Goal: Transaction & Acquisition: Purchase product/service

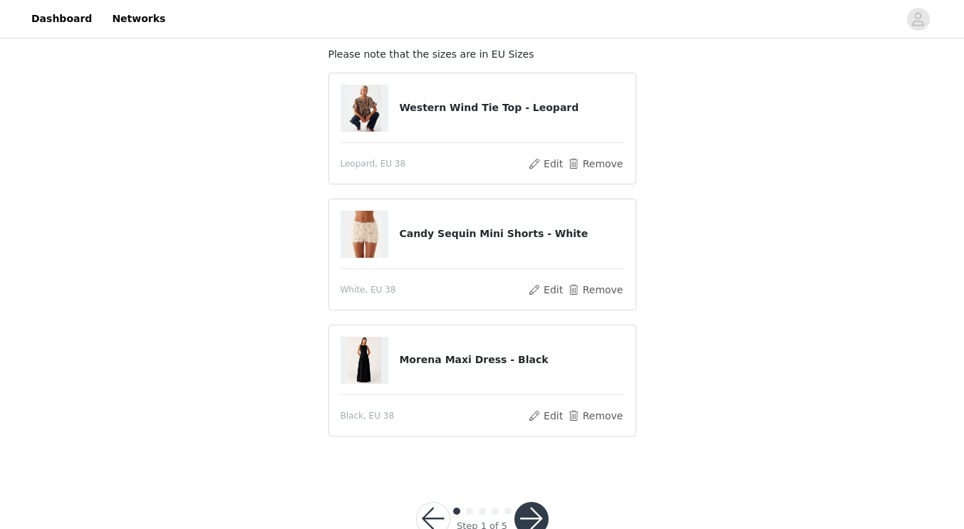
scroll to position [87, 0]
click at [464, 105] on h4 "Western Wind Tie Top - Leopard" at bounding box center [511, 106] width 224 height 15
click at [360, 106] on img at bounding box center [365, 106] width 34 height 47
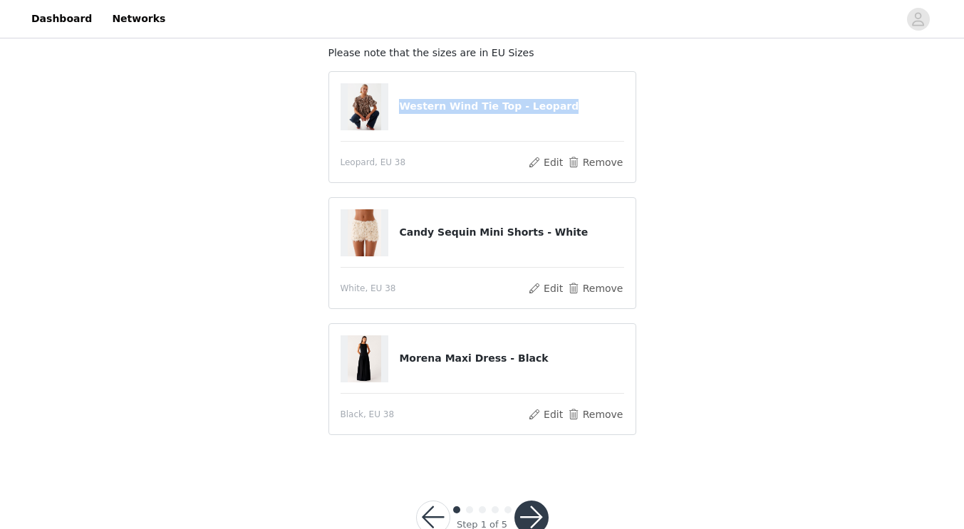
drag, startPoint x: 402, startPoint y: 107, endPoint x: 551, endPoint y: 110, distance: 148.9
click at [551, 110] on h4 "Western Wind Tie Top - Leopard" at bounding box center [511, 106] width 224 height 15
copy h4 "Western Wind Tie Top - Leopard"
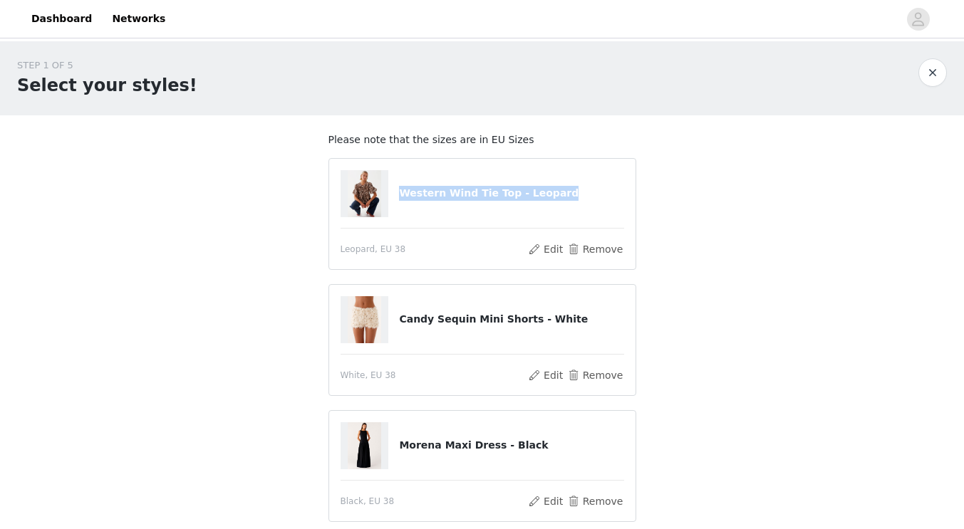
scroll to position [126, 0]
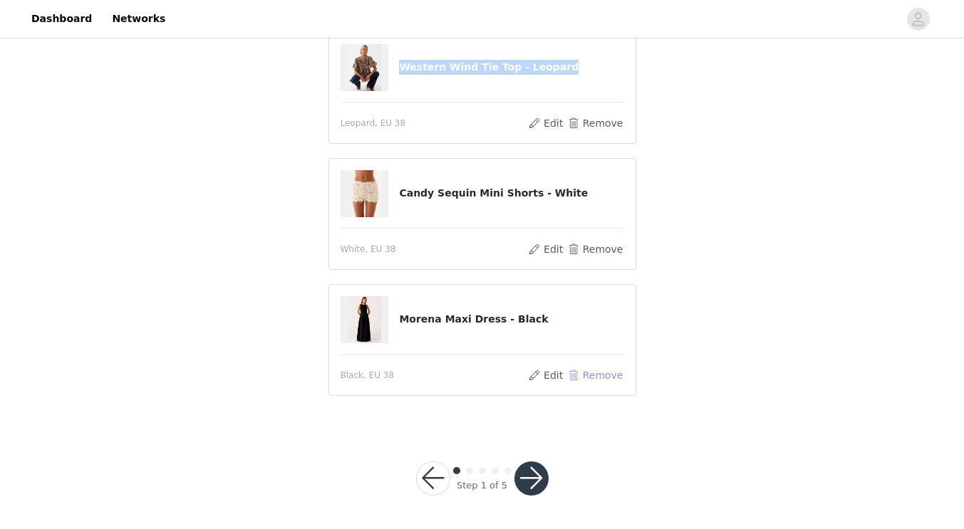
click at [610, 368] on button "Remove" at bounding box center [594, 375] width 57 height 17
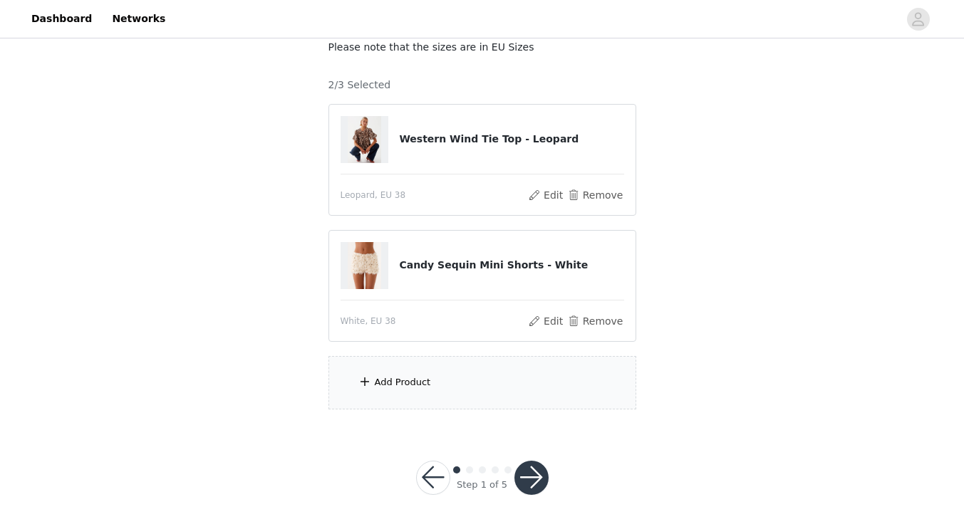
scroll to position [92, 0]
click at [507, 373] on div "Add Product" at bounding box center [482, 383] width 308 height 53
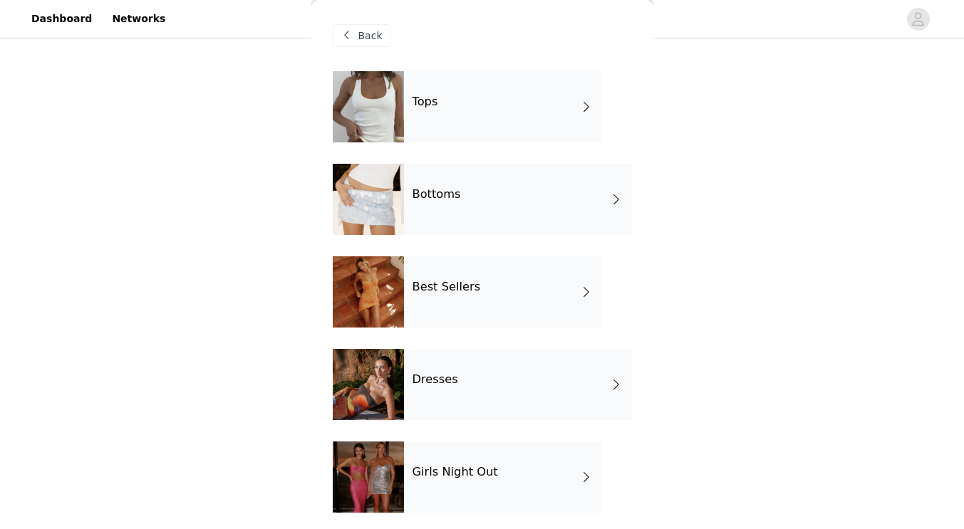
click at [579, 105] on span at bounding box center [586, 106] width 14 height 17
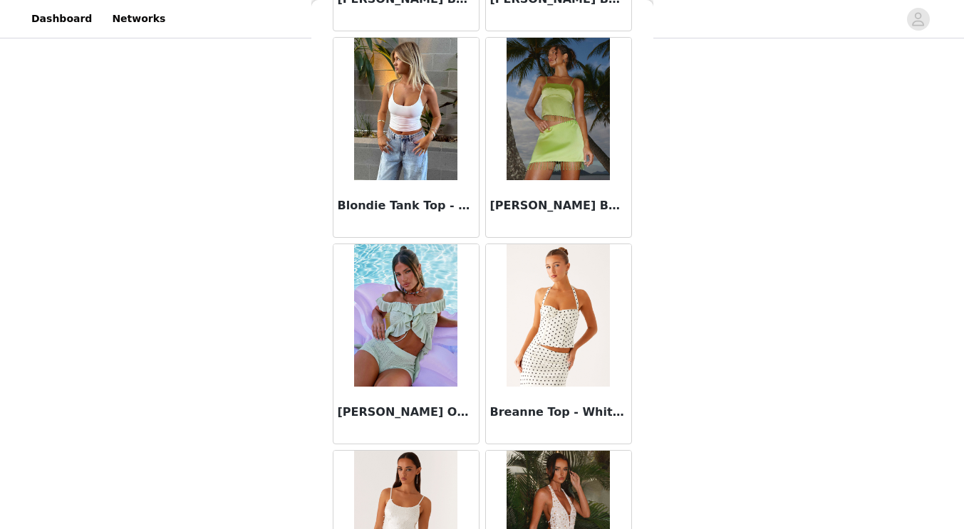
scroll to position [1651, 0]
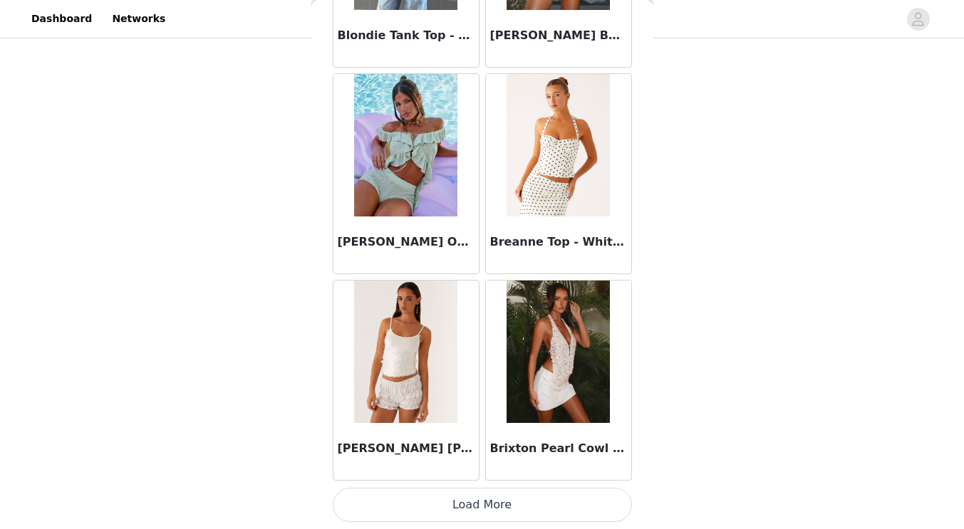
click at [503, 502] on button "Load More" at bounding box center [482, 505] width 299 height 34
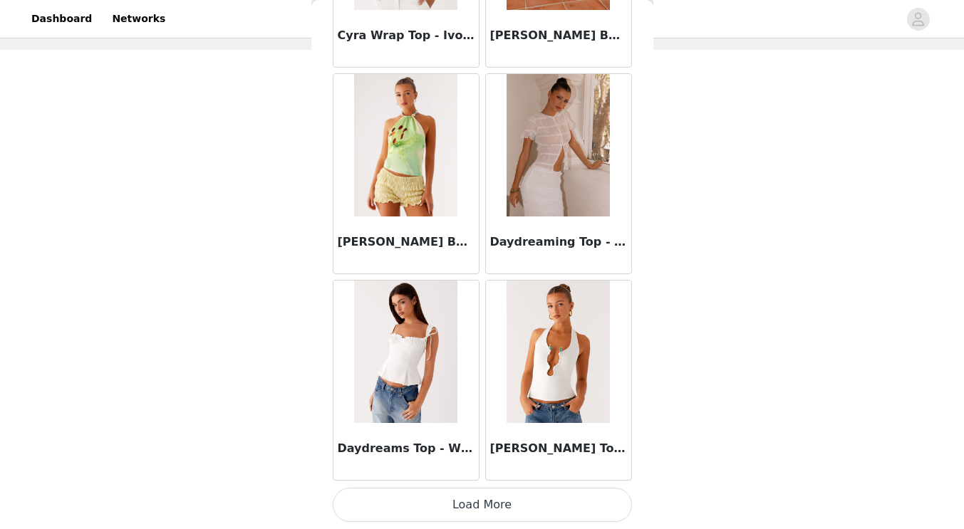
scroll to position [64, 0]
click at [514, 500] on button "Load More" at bounding box center [482, 505] width 299 height 34
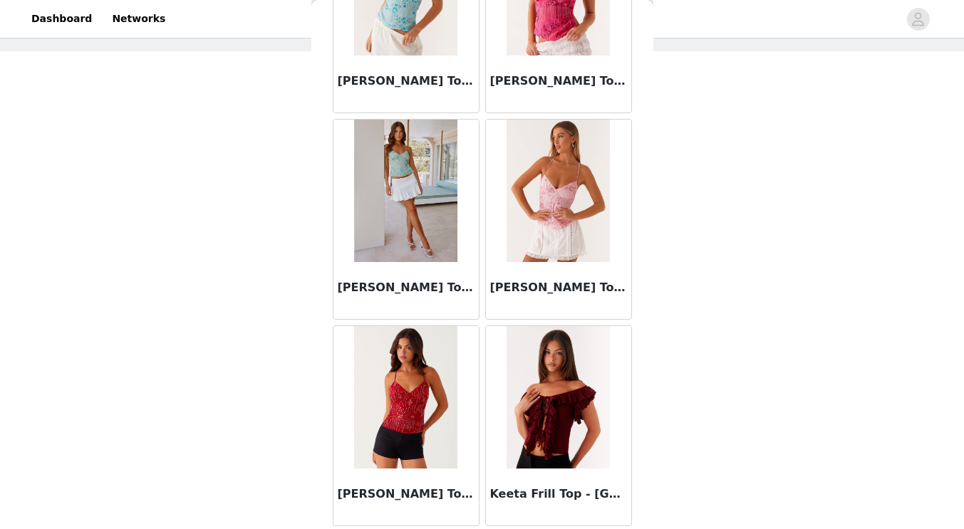
scroll to position [5783, 0]
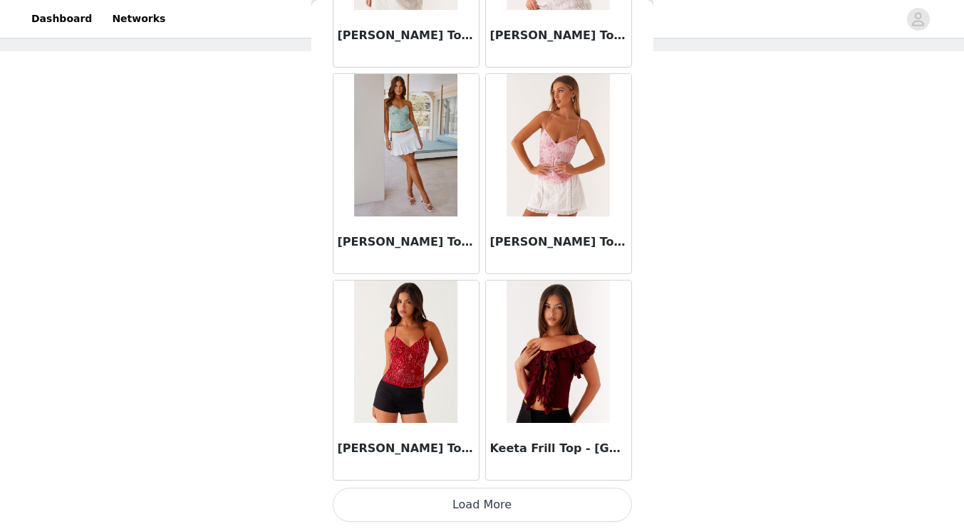
click at [523, 494] on button "Load More" at bounding box center [482, 505] width 299 height 34
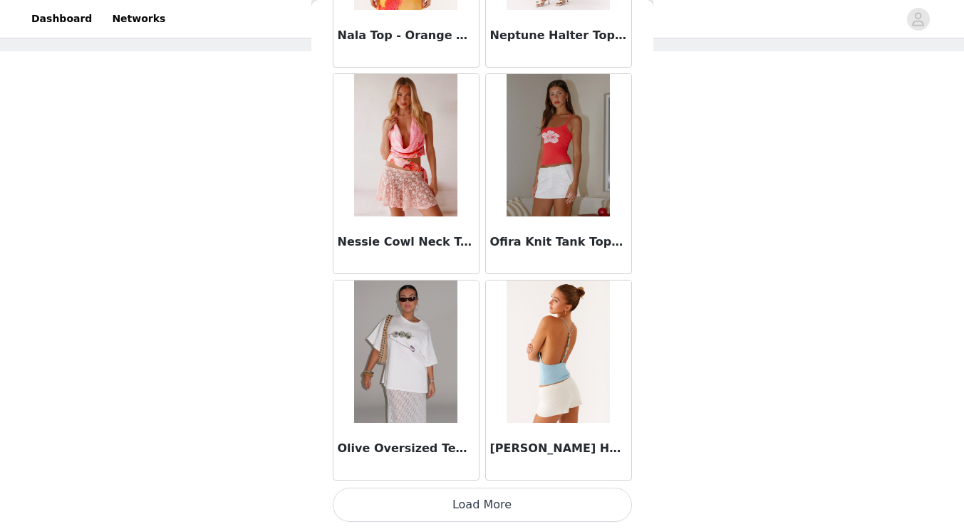
scroll to position [92, 0]
click at [491, 492] on button "Load More" at bounding box center [482, 505] width 299 height 34
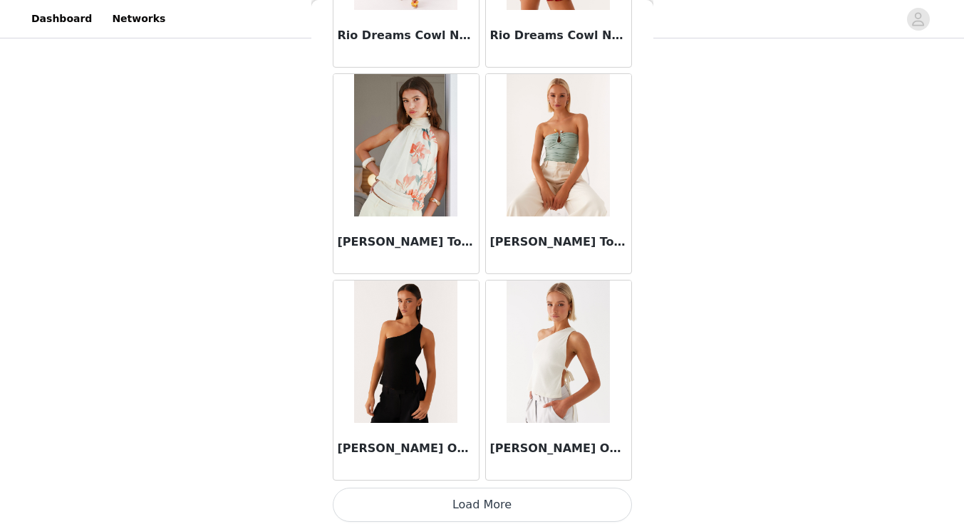
scroll to position [9914, 0]
click at [472, 507] on button "Load More" at bounding box center [482, 506] width 299 height 34
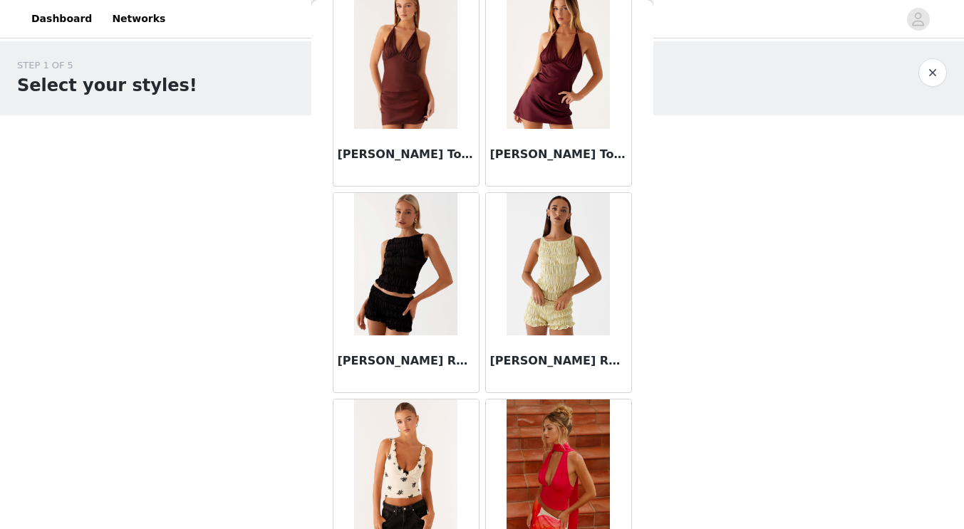
scroll to position [6855, 0]
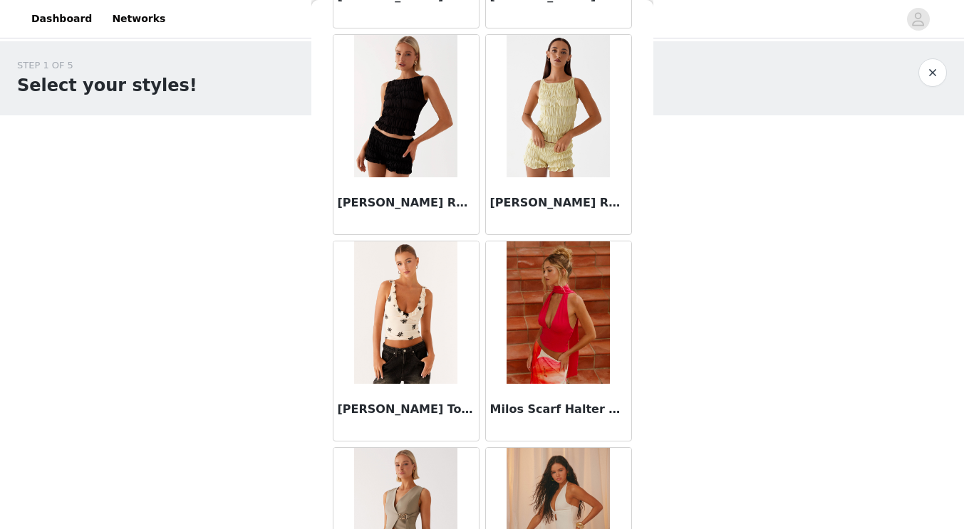
click at [534, 353] on img at bounding box center [558, 313] width 103 height 142
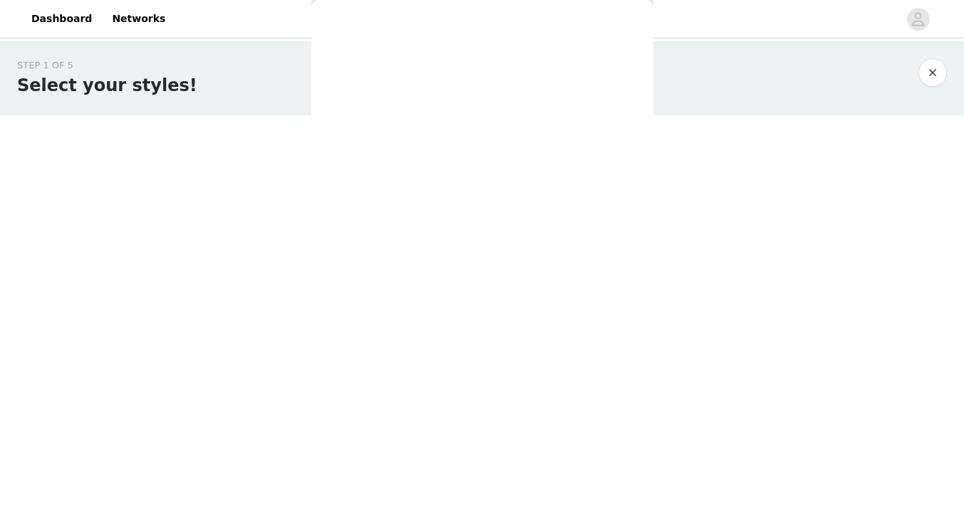
scroll to position [0, 0]
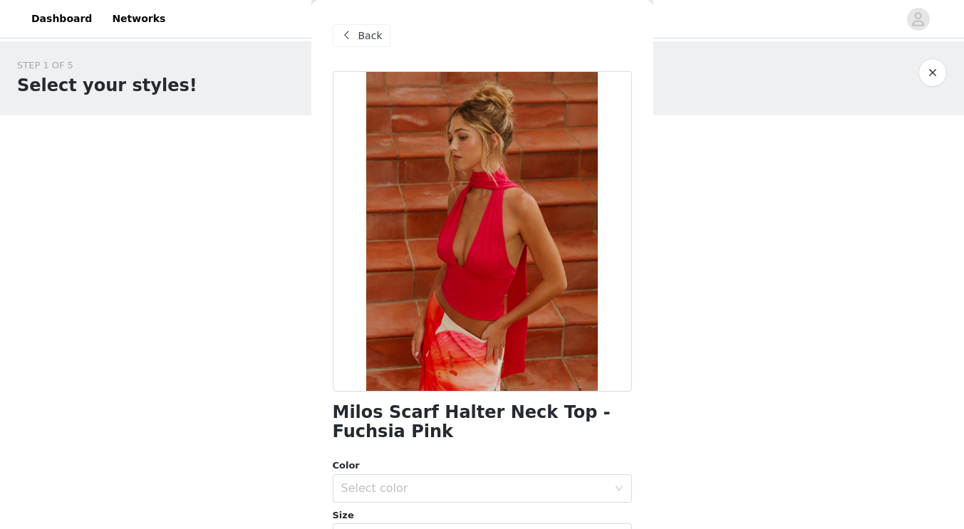
drag, startPoint x: 388, startPoint y: 428, endPoint x: 324, endPoint y: 405, distance: 67.6
drag, startPoint x: 324, startPoint y: 405, endPoint x: 389, endPoint y: 437, distance: 72.6
click at [389, 437] on h1 "Milos Scarf Halter Neck Top - Fuchsia Pink" at bounding box center [482, 422] width 299 height 38
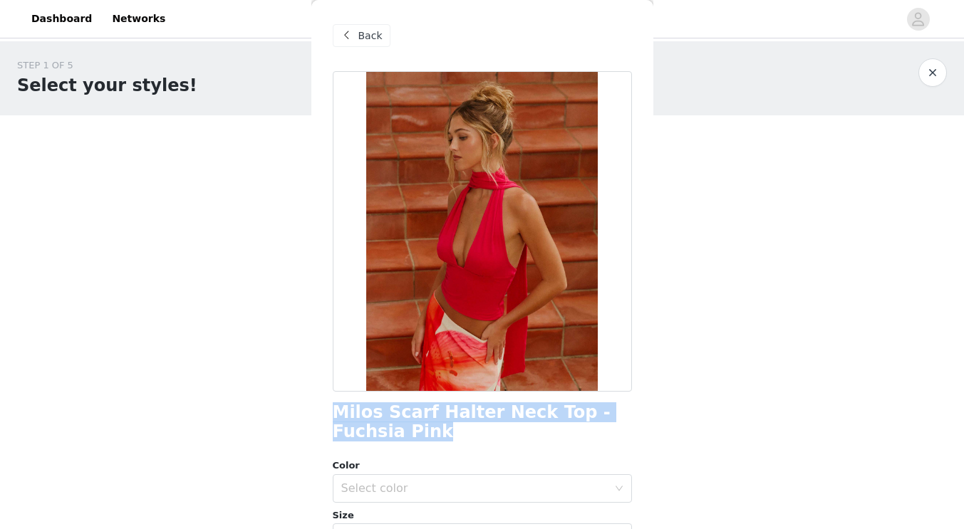
drag, startPoint x: 370, startPoint y: 434, endPoint x: 336, endPoint y: 412, distance: 40.7
click at [336, 412] on h1 "Milos Scarf Halter Neck Top - Fuchsia Pink" at bounding box center [482, 422] width 299 height 38
copy h1 "Milos Scarf Halter Neck Top - Fuchsia Pink"
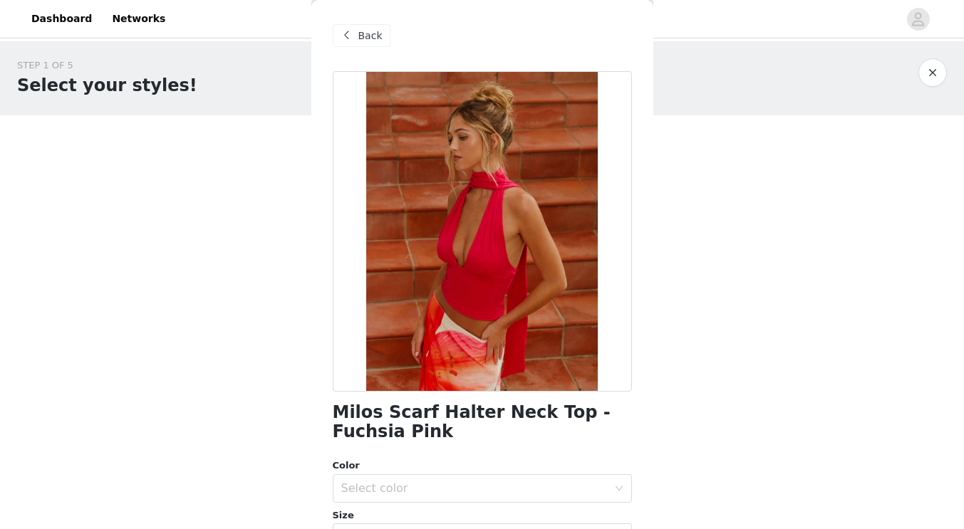
click at [364, 35] on span "Back" at bounding box center [370, 35] width 24 height 15
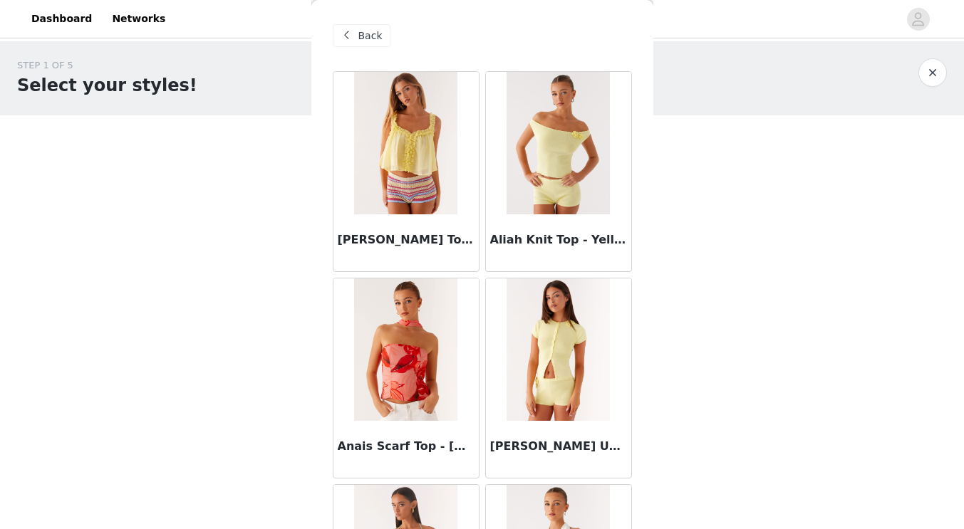
click at [364, 38] on span "Back" at bounding box center [370, 35] width 24 height 15
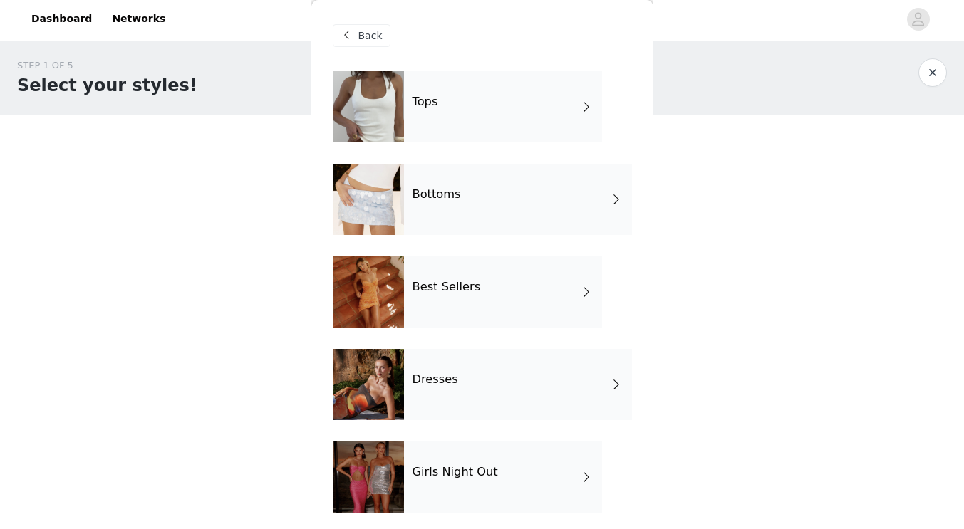
click at [448, 200] on h4 "Bottoms" at bounding box center [436, 194] width 48 height 13
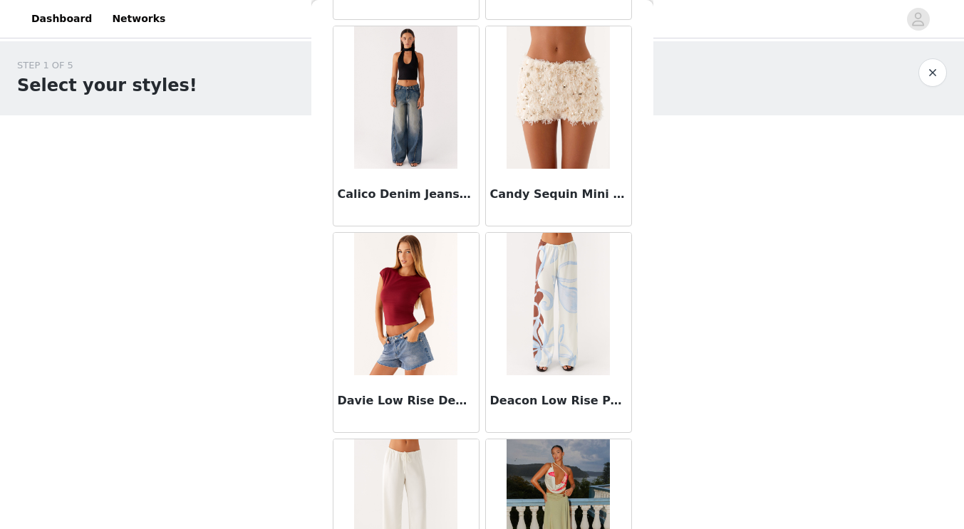
scroll to position [458, 0]
click at [395, 125] on img at bounding box center [405, 98] width 103 height 142
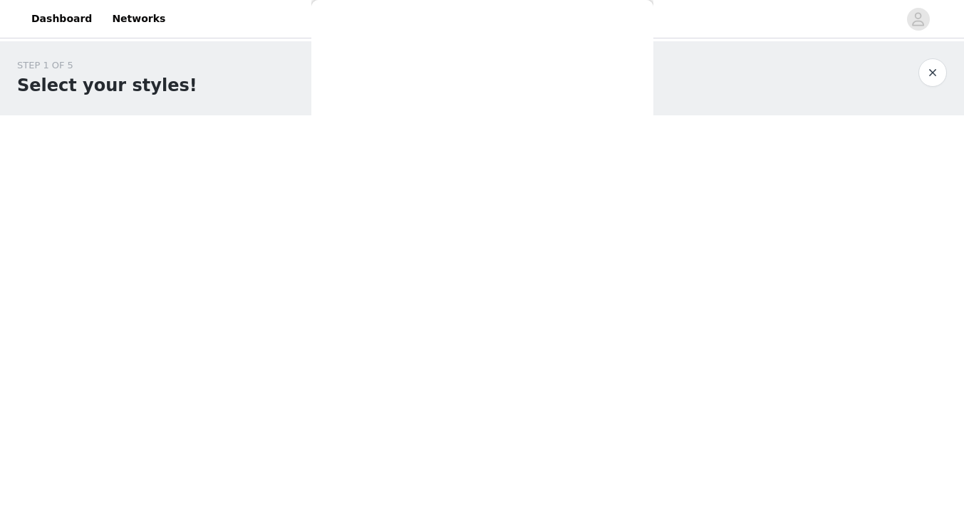
scroll to position [0, 0]
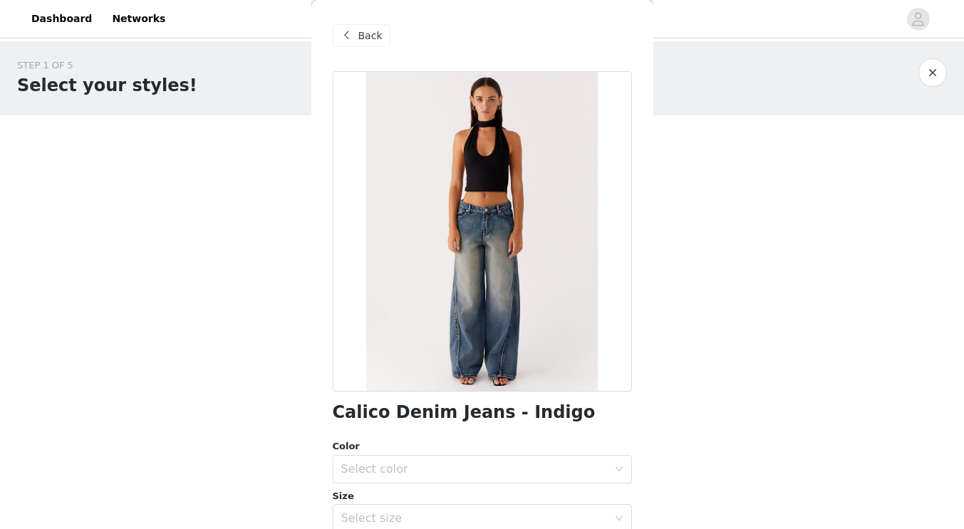
click at [363, 33] on span "Back" at bounding box center [370, 35] width 24 height 15
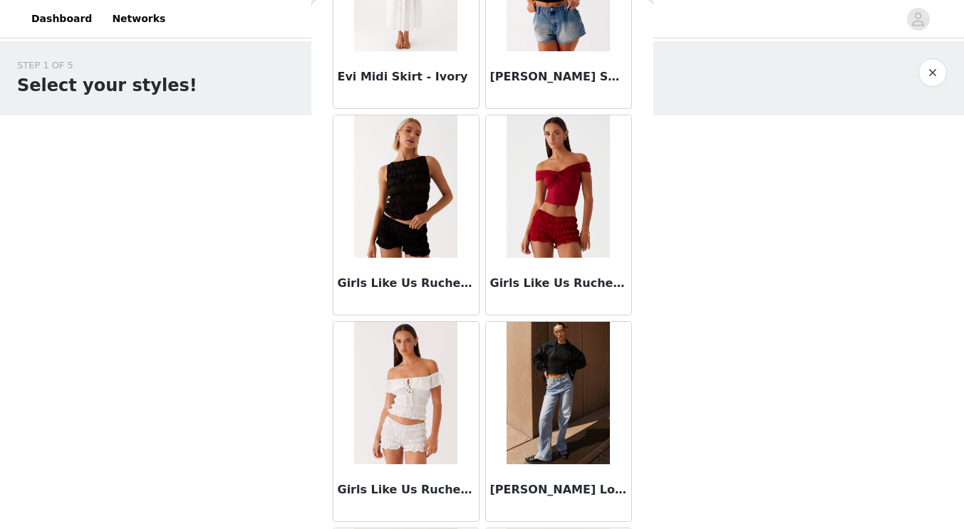
scroll to position [1651, 0]
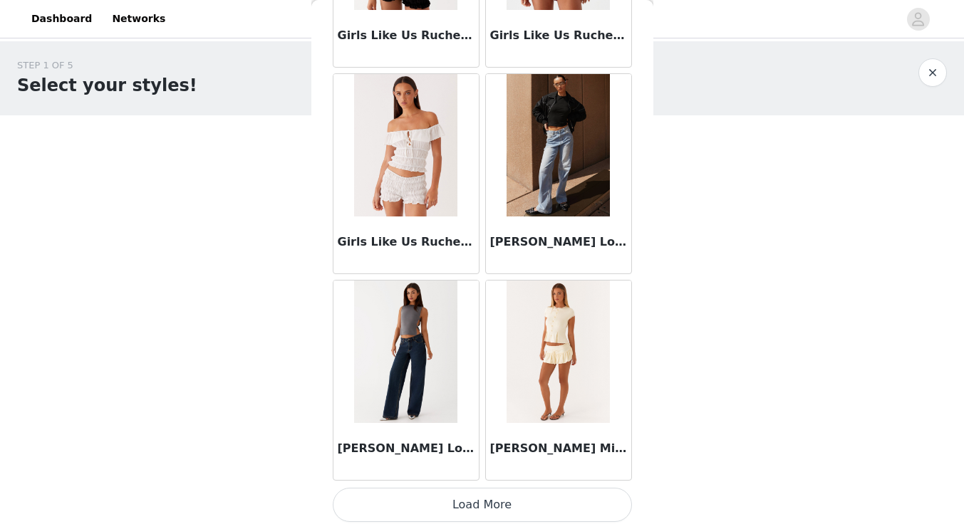
click at [524, 181] on img at bounding box center [558, 145] width 103 height 142
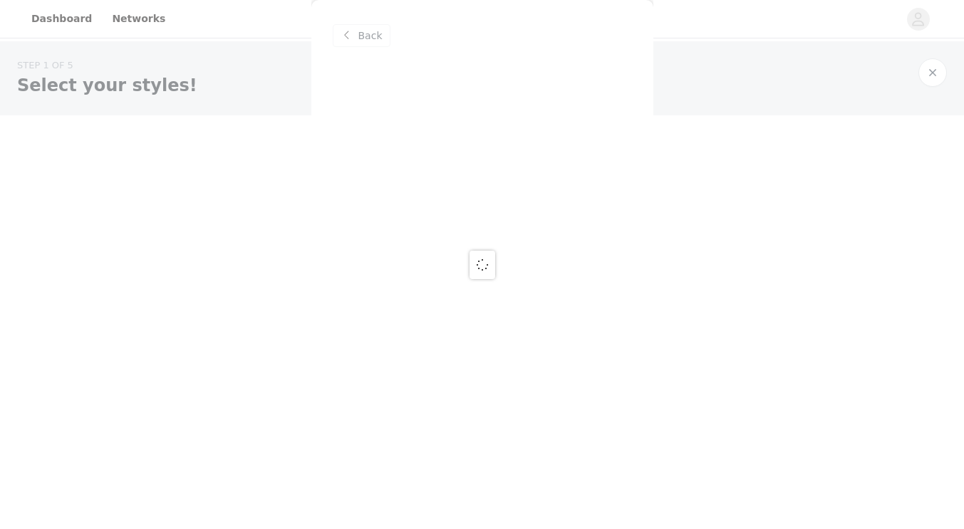
scroll to position [0, 0]
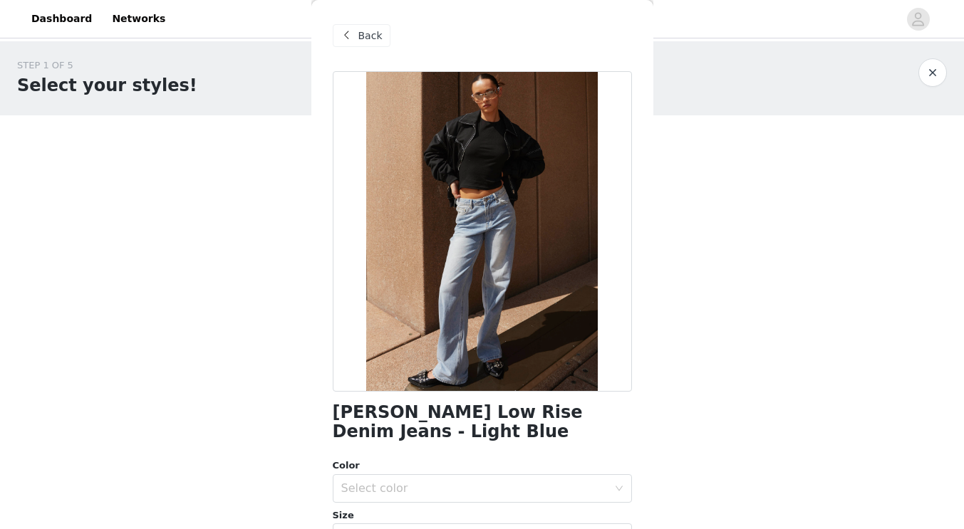
click at [369, 40] on span "Back" at bounding box center [370, 35] width 24 height 15
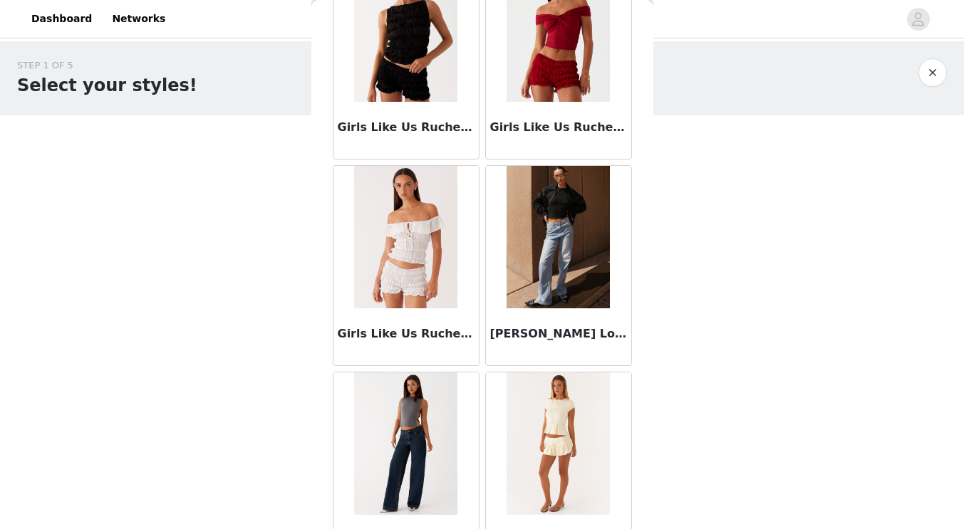
scroll to position [1651, 0]
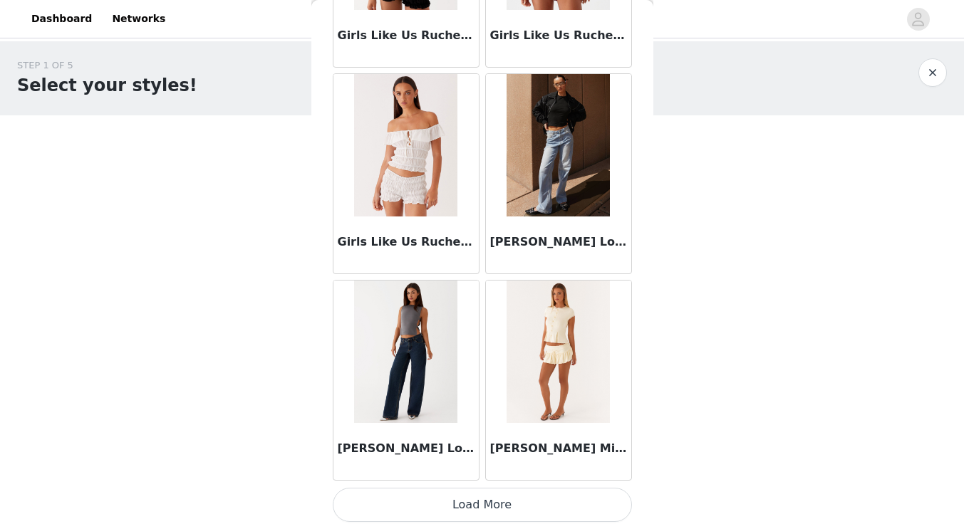
click at [456, 496] on button "Load More" at bounding box center [482, 505] width 299 height 34
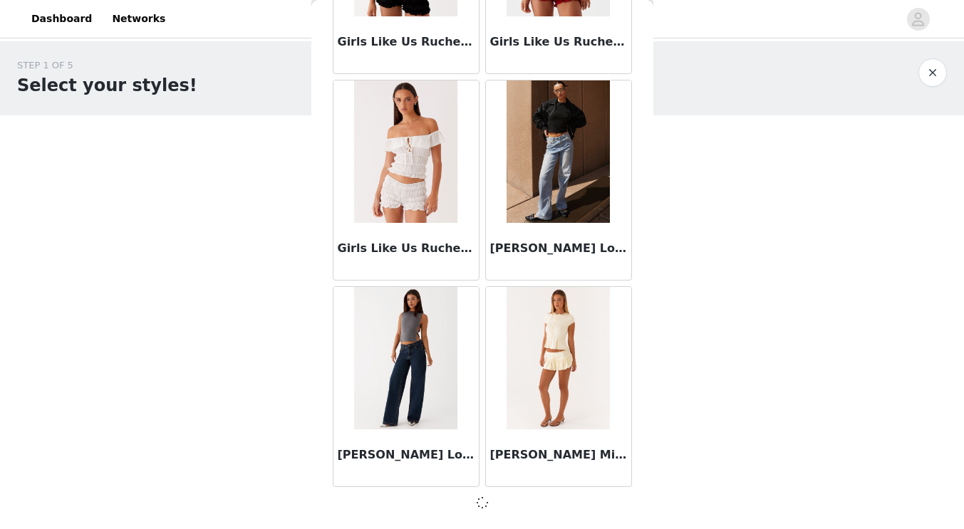
scroll to position [1644, 0]
click at [414, 377] on img at bounding box center [405, 358] width 103 height 142
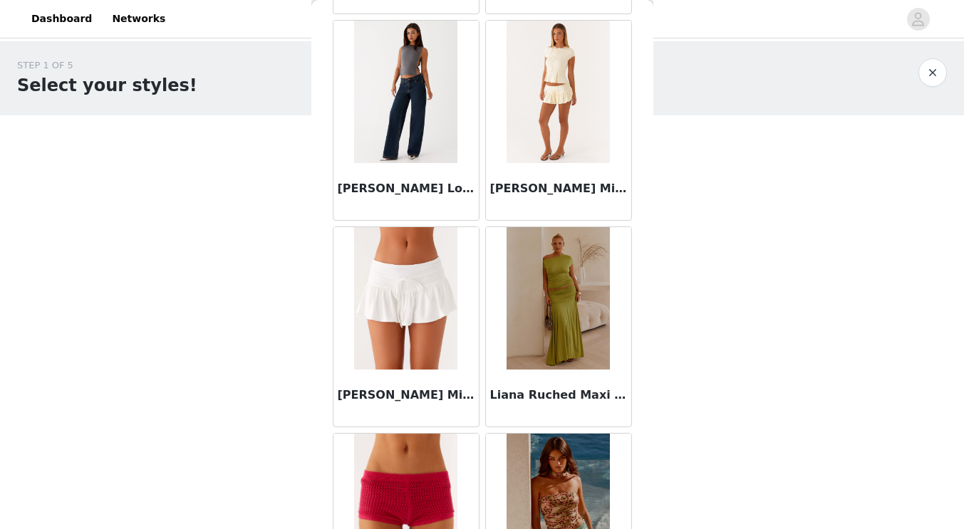
scroll to position [1913, 0]
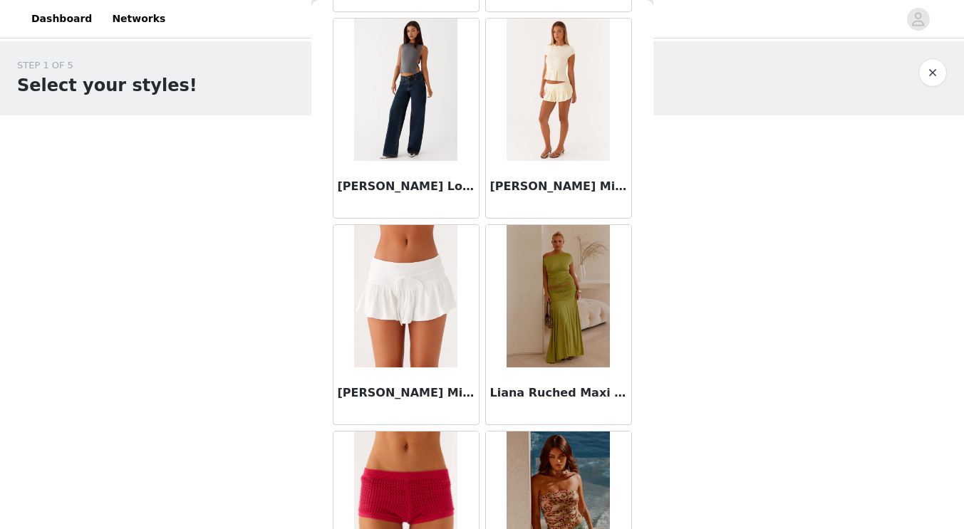
click at [438, 151] on img at bounding box center [405, 90] width 103 height 142
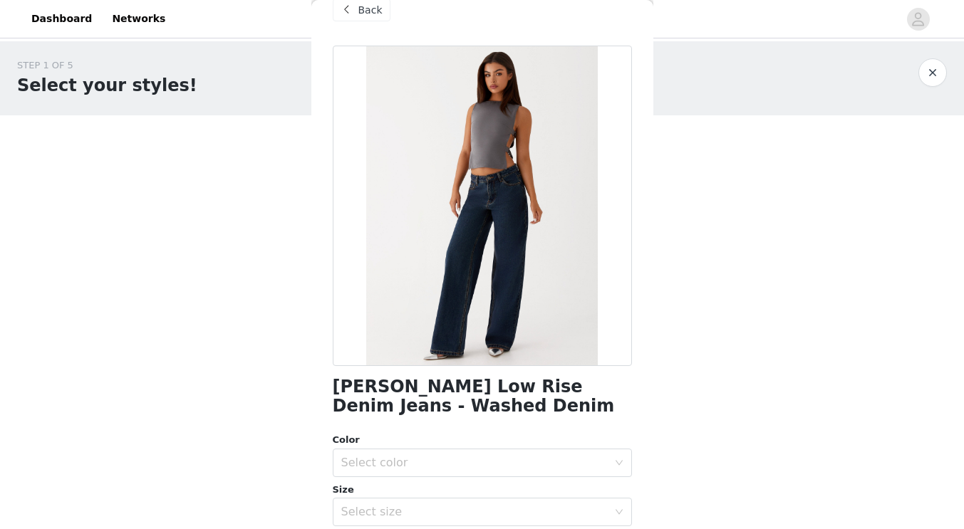
scroll to position [27, 0]
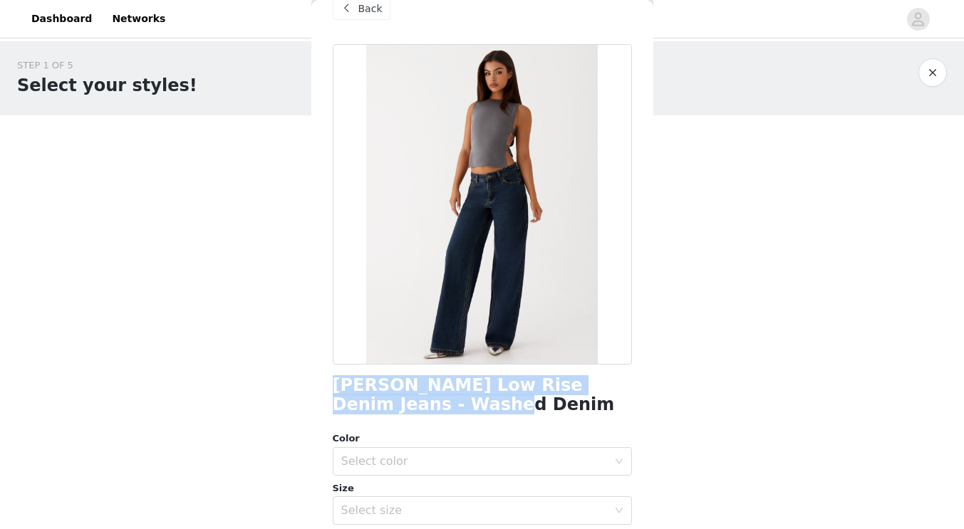
drag, startPoint x: 425, startPoint y: 395, endPoint x: 329, endPoint y: 374, distance: 97.8
click at [329, 374] on div "Back [PERSON_NAME] Low Rise Denim Jeans - Washed Denim Color Select color Size …" at bounding box center [482, 264] width 342 height 529
copy h1 "[PERSON_NAME] Low Rise Denim Jeans - Washed Denim"
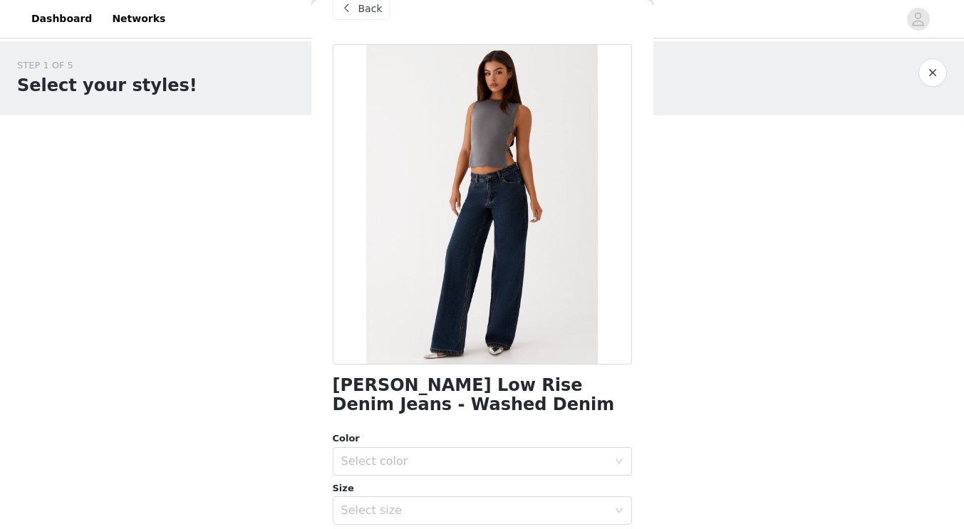
click at [358, 9] on span "Back" at bounding box center [370, 8] width 24 height 15
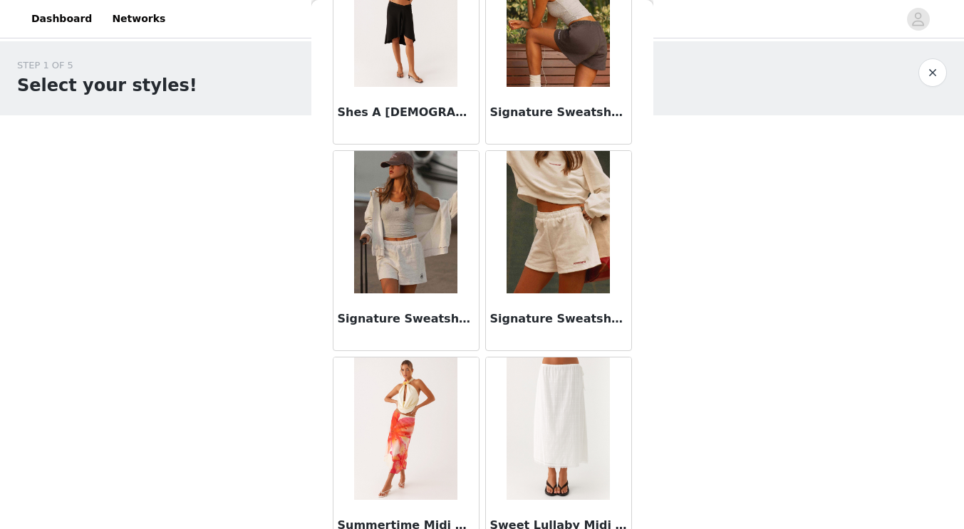
scroll to position [3717, 0]
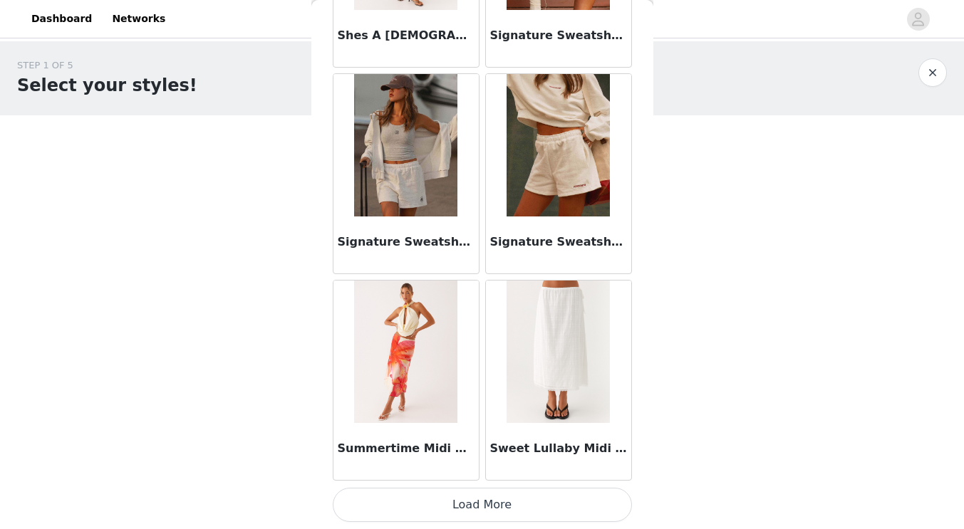
click at [475, 513] on button "Load More" at bounding box center [482, 505] width 299 height 34
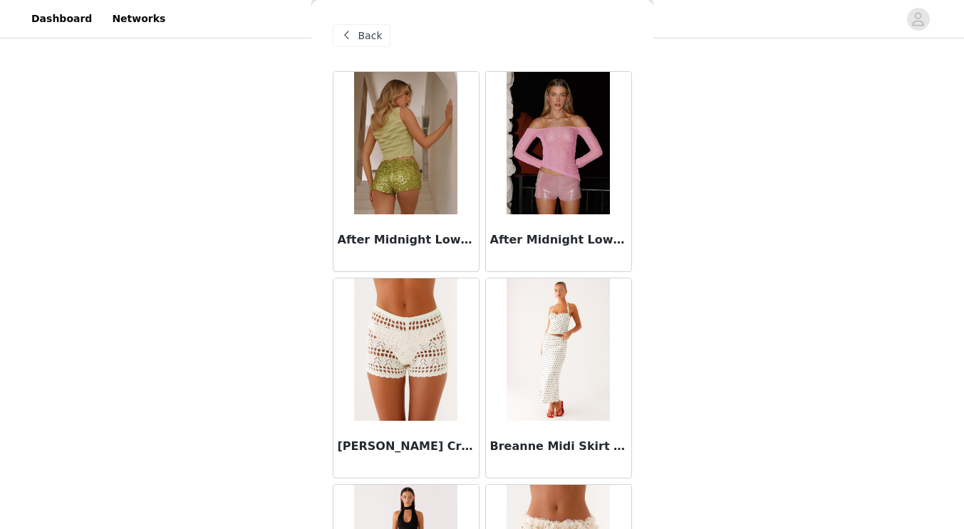
scroll to position [0, 0]
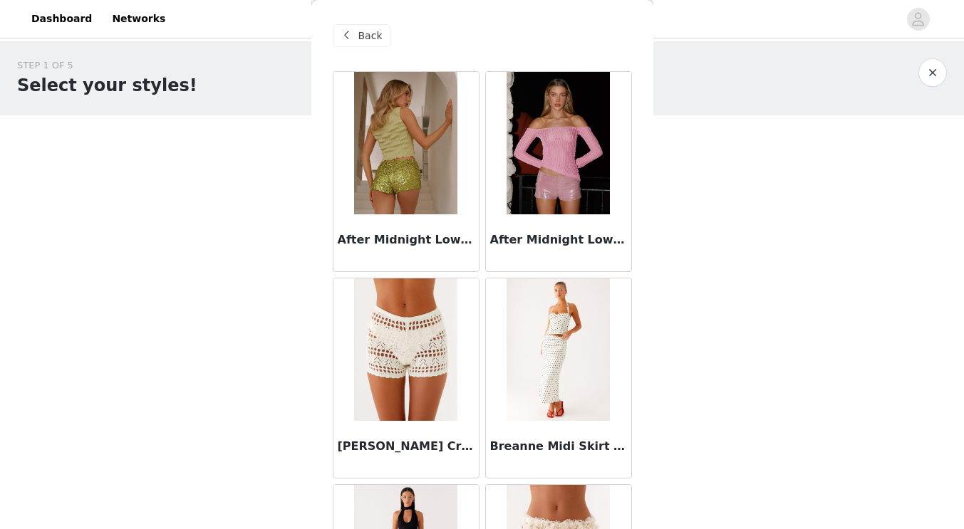
click at [379, 38] on div "Back" at bounding box center [362, 35] width 58 height 23
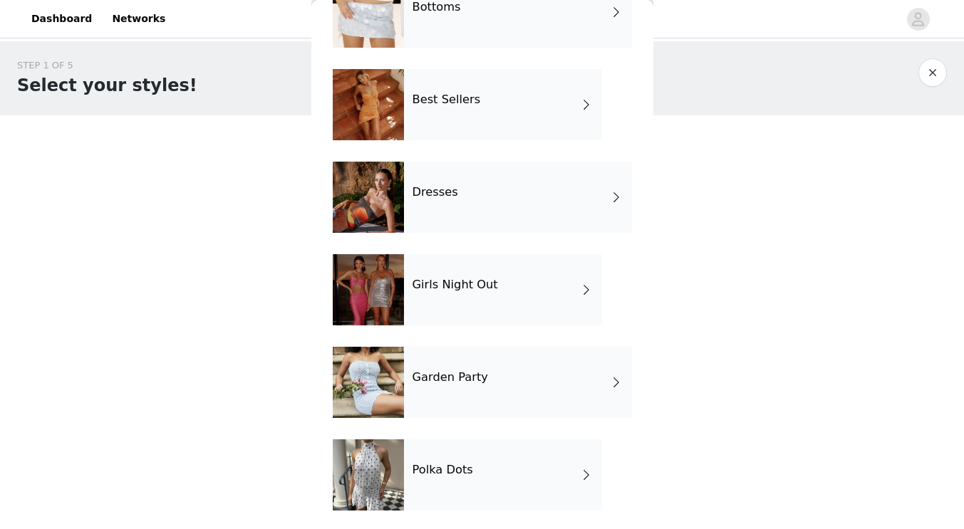
scroll to position [190, 0]
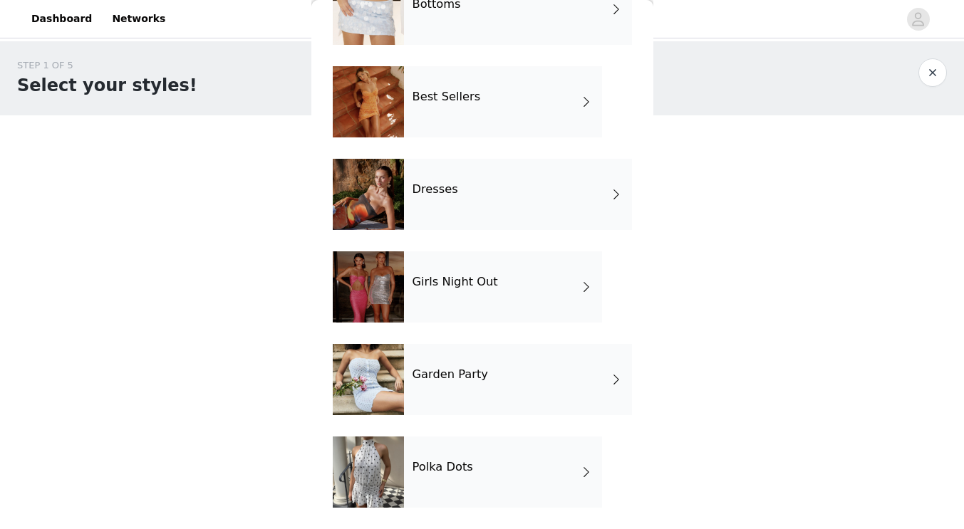
click at [563, 98] on div "Best Sellers" at bounding box center [503, 101] width 198 height 71
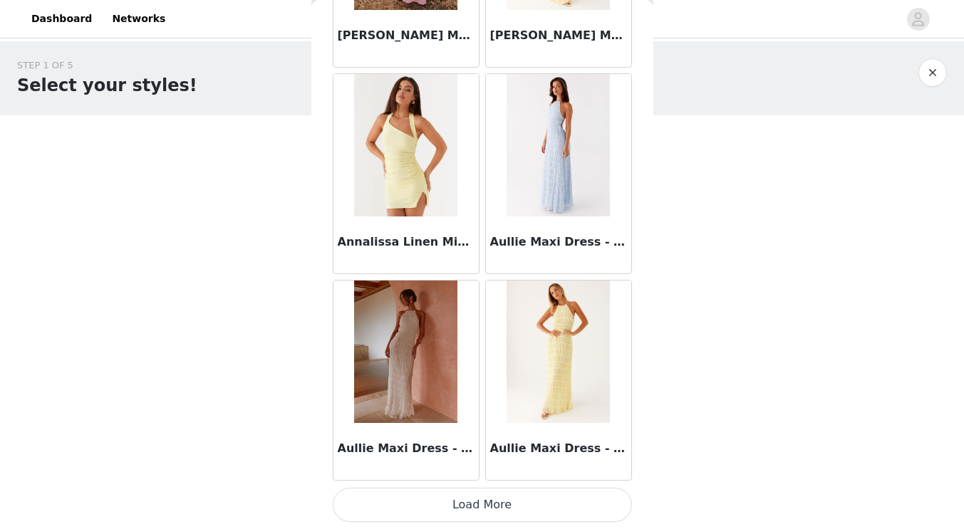
scroll to position [92, 0]
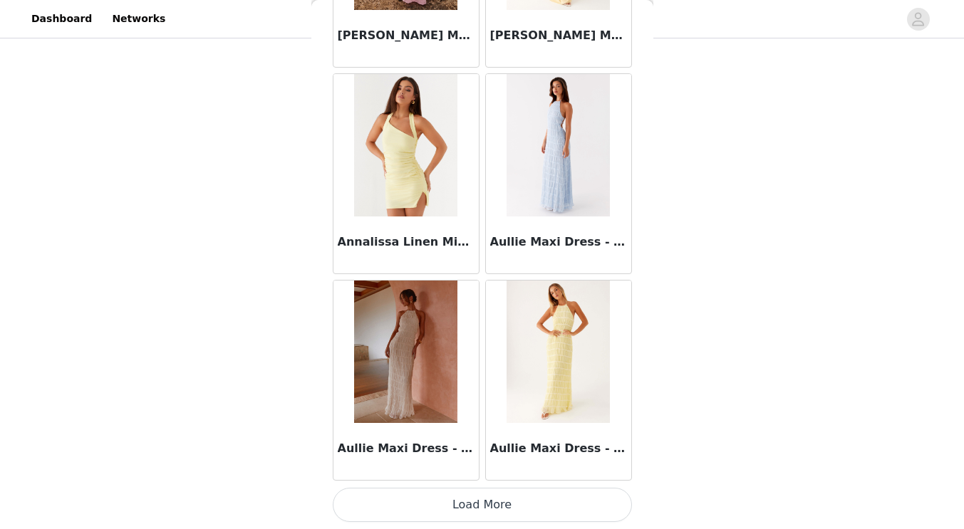
click at [539, 504] on button "Load More" at bounding box center [482, 505] width 299 height 34
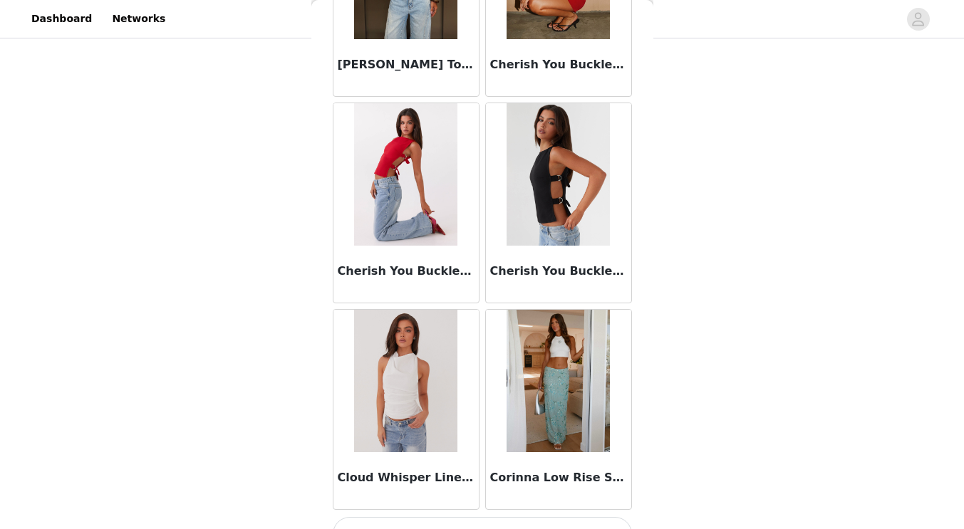
scroll to position [3717, 0]
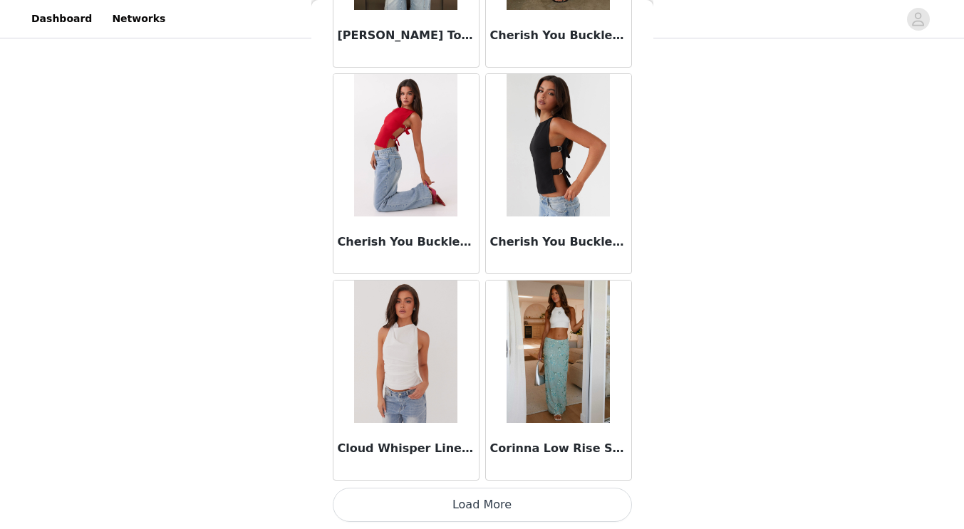
click at [479, 514] on button "Load More" at bounding box center [482, 505] width 299 height 34
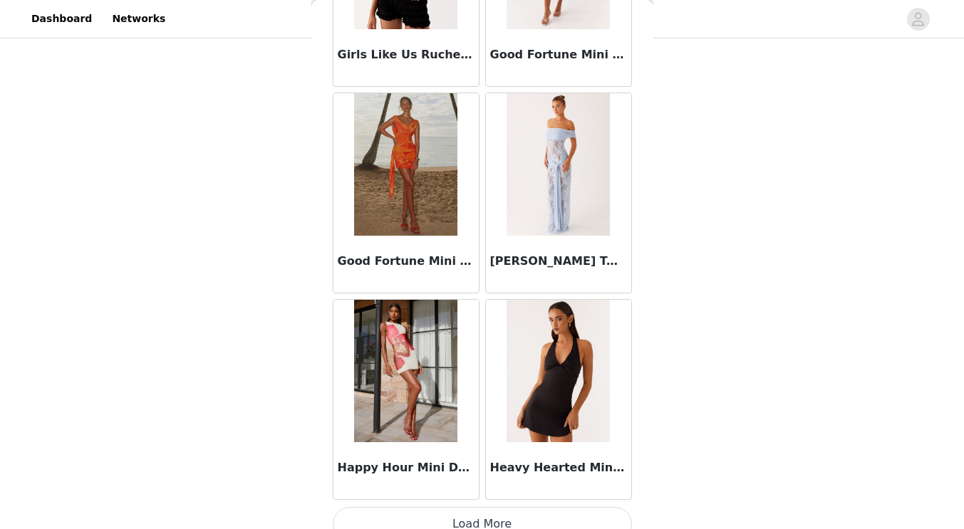
scroll to position [5783, 0]
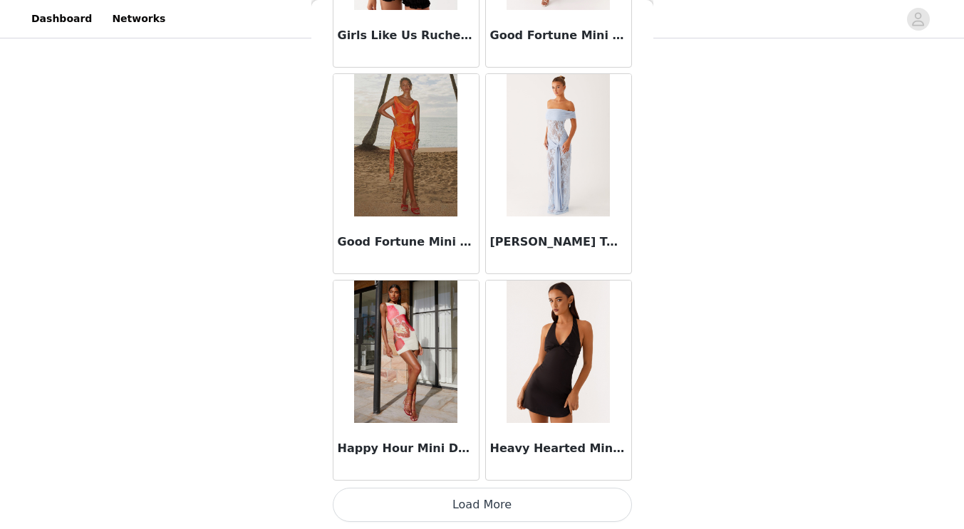
click at [472, 506] on button "Load More" at bounding box center [482, 505] width 299 height 34
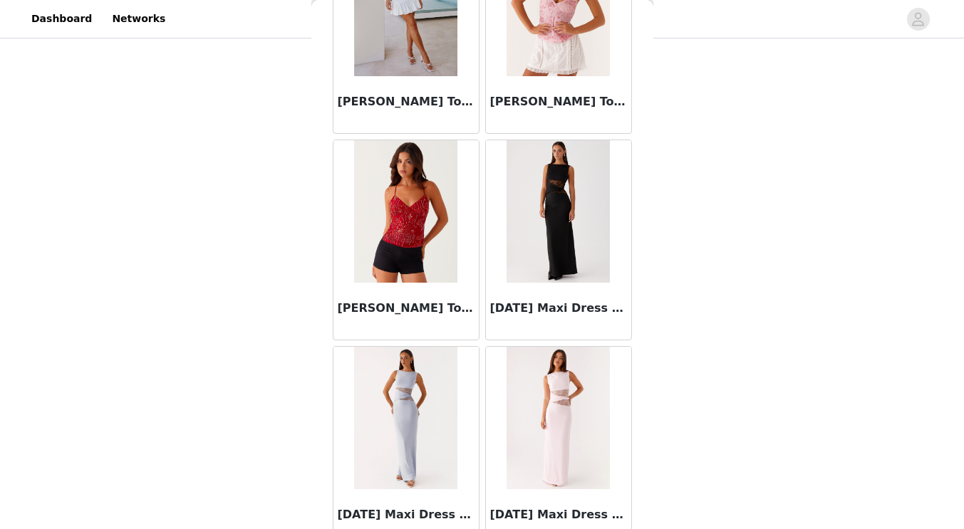
scroll to position [7374, 0]
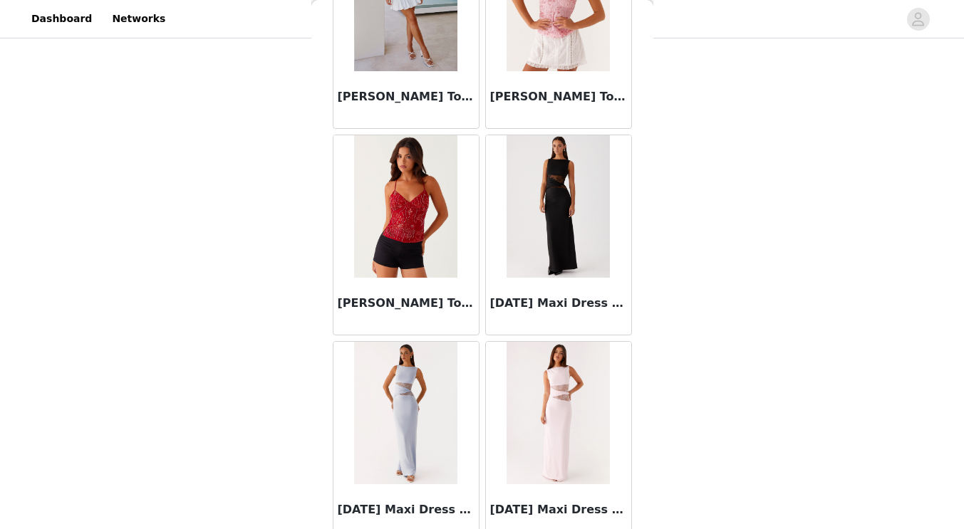
click at [561, 275] on img at bounding box center [558, 206] width 103 height 142
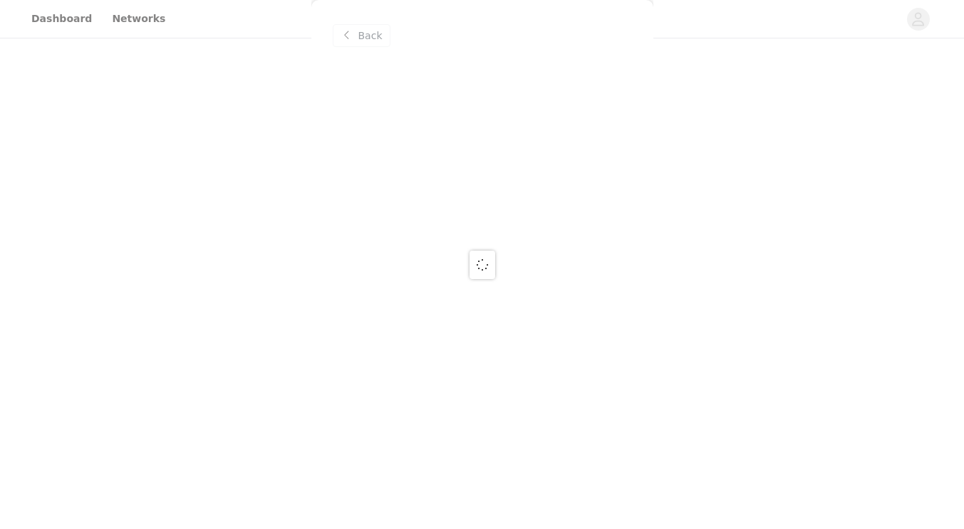
scroll to position [0, 0]
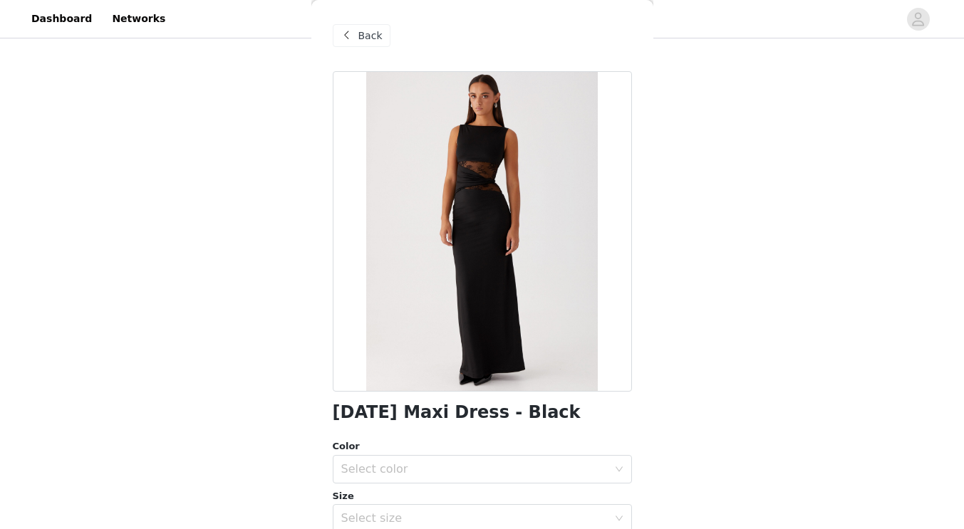
click at [365, 33] on span "Back" at bounding box center [370, 35] width 24 height 15
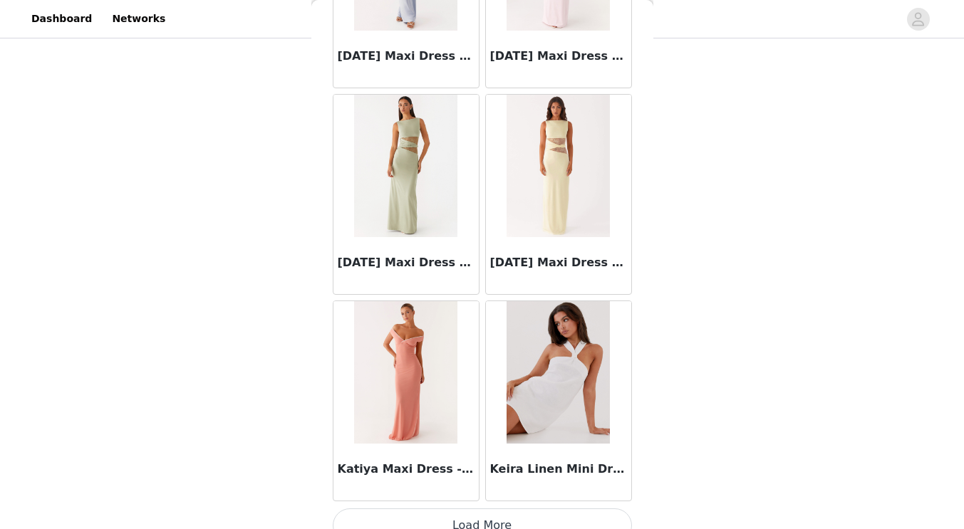
scroll to position [7849, 0]
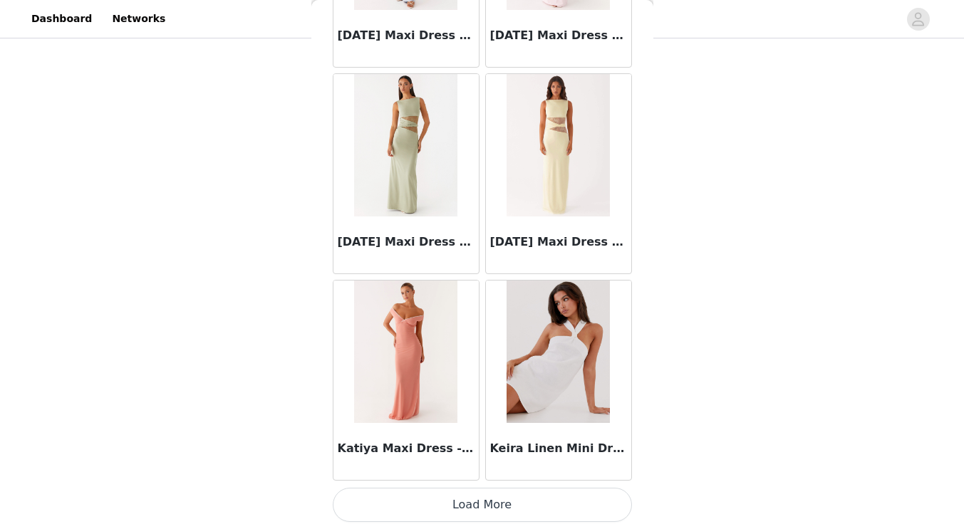
click at [521, 505] on button "Load More" at bounding box center [482, 505] width 299 height 34
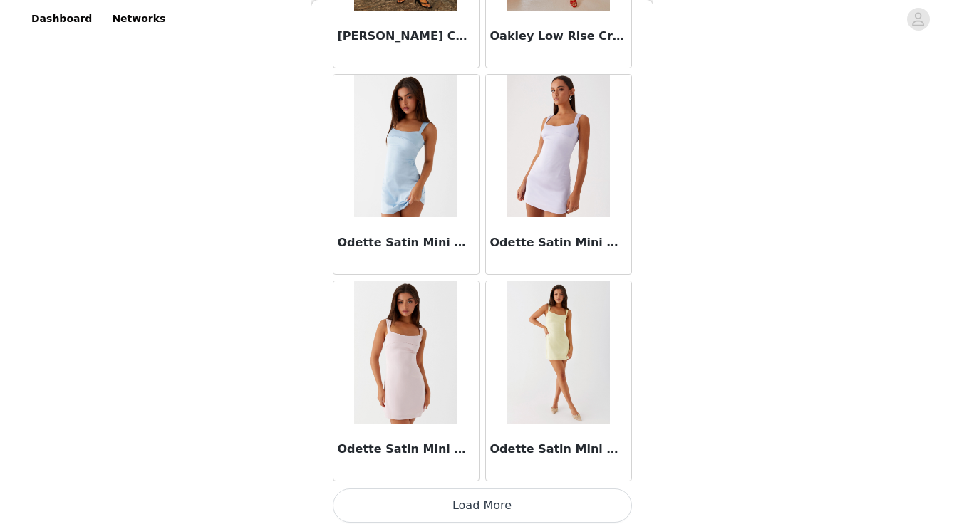
scroll to position [9915, 0]
click at [494, 499] on button "Load More" at bounding box center [482, 505] width 299 height 34
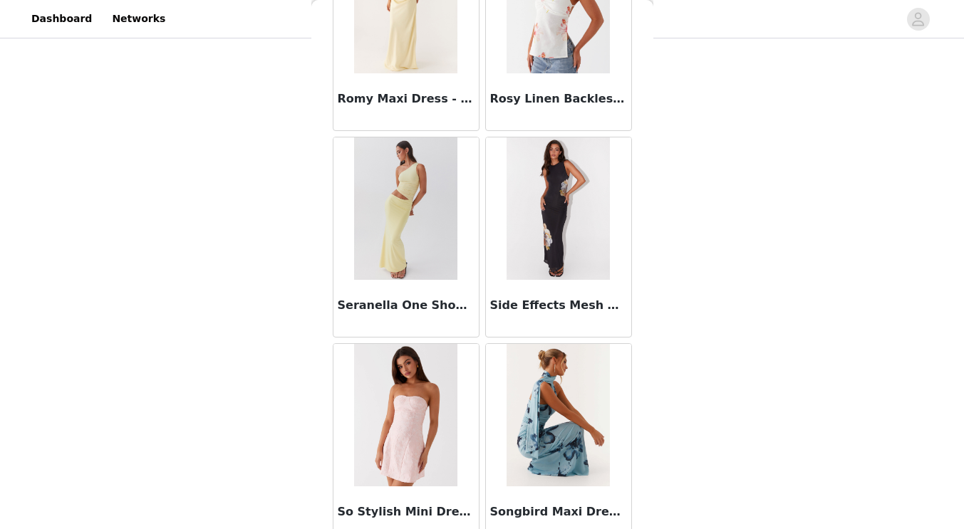
scroll to position [11981, 0]
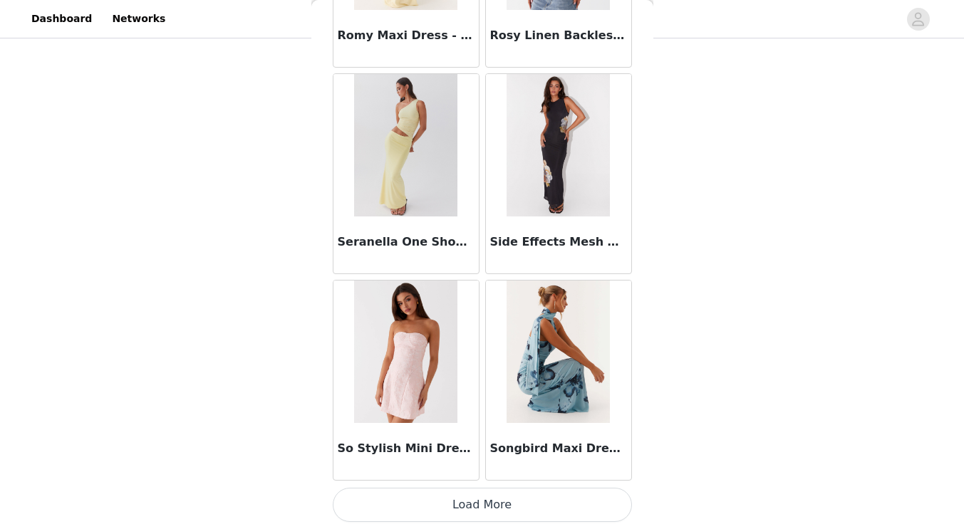
click at [493, 505] on button "Load More" at bounding box center [482, 505] width 299 height 34
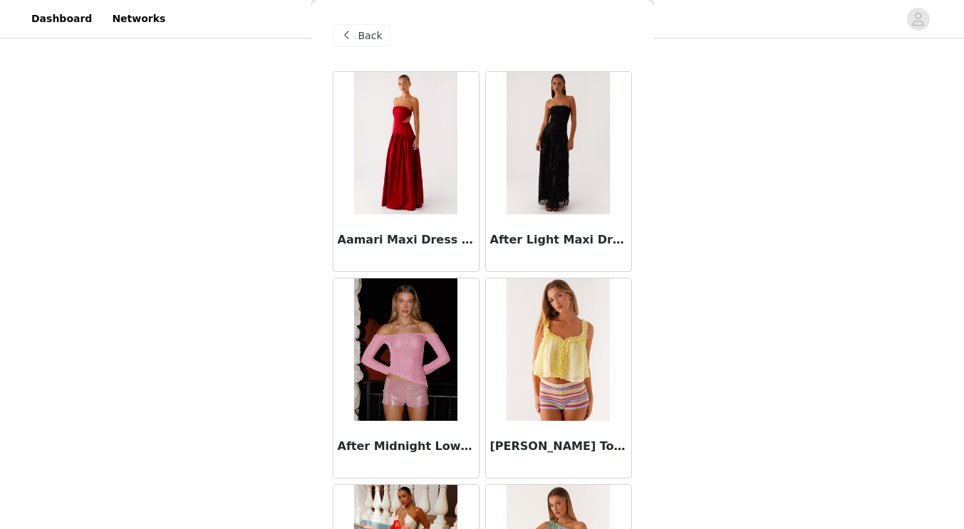
scroll to position [0, 0]
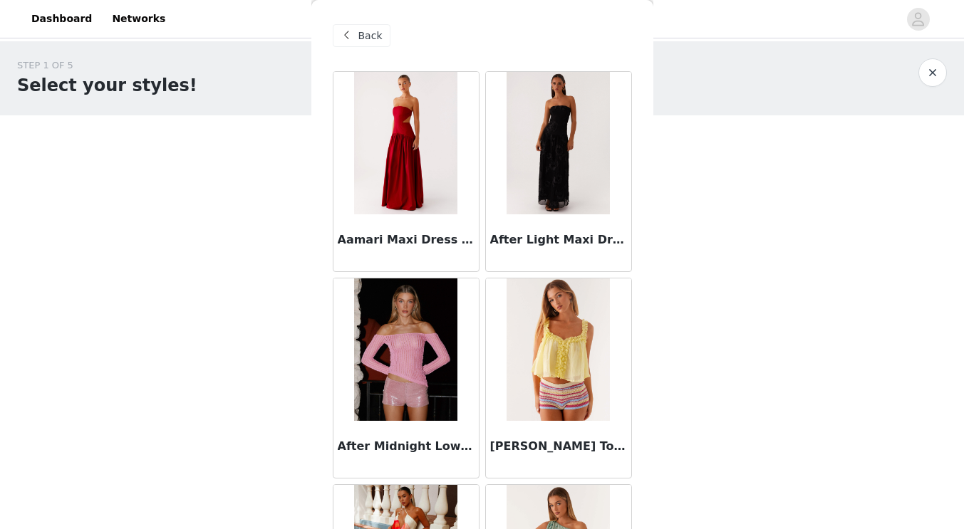
click at [356, 38] on div "Back" at bounding box center [362, 35] width 58 height 23
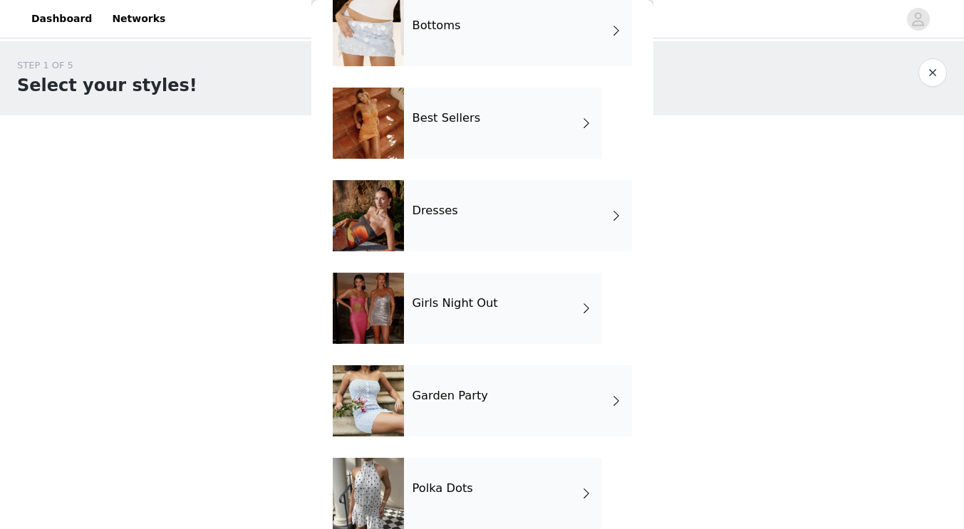
scroll to position [190, 0]
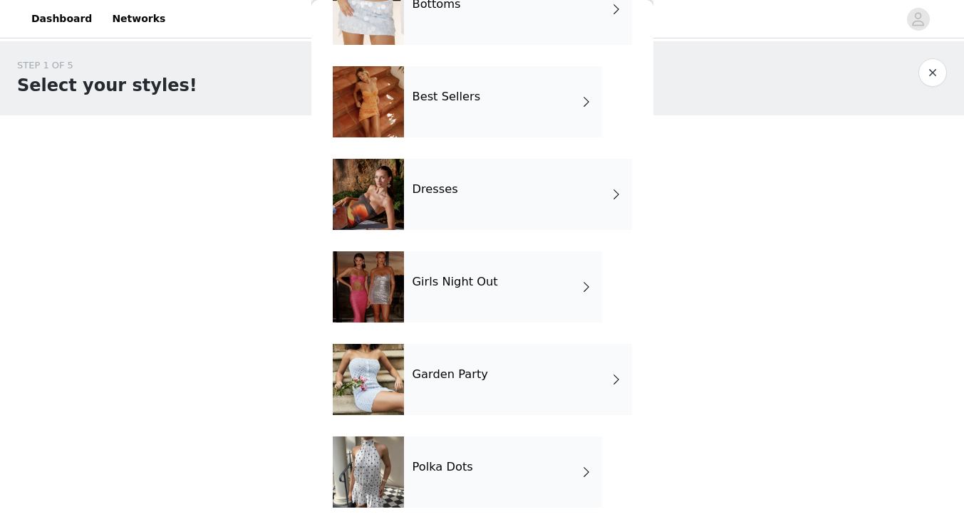
click at [547, 214] on div "Dresses" at bounding box center [518, 194] width 228 height 71
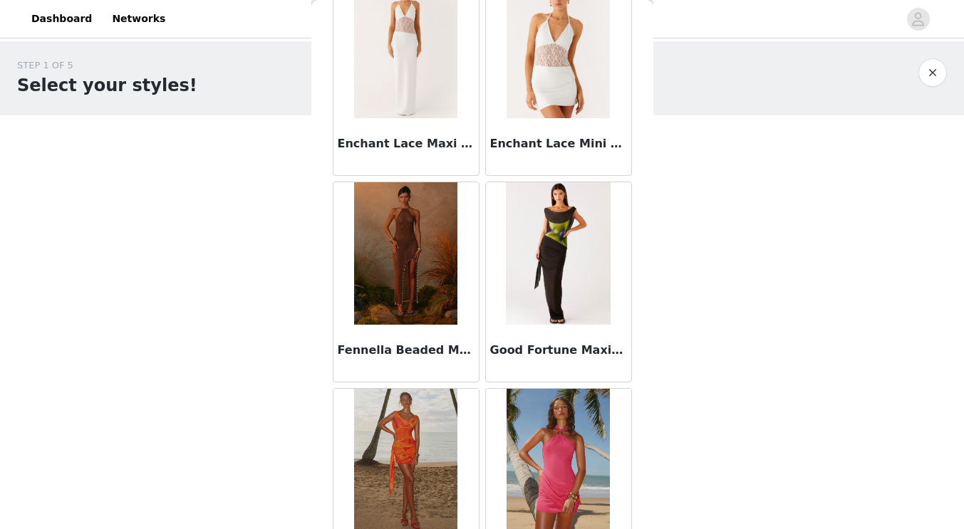
scroll to position [1651, 0]
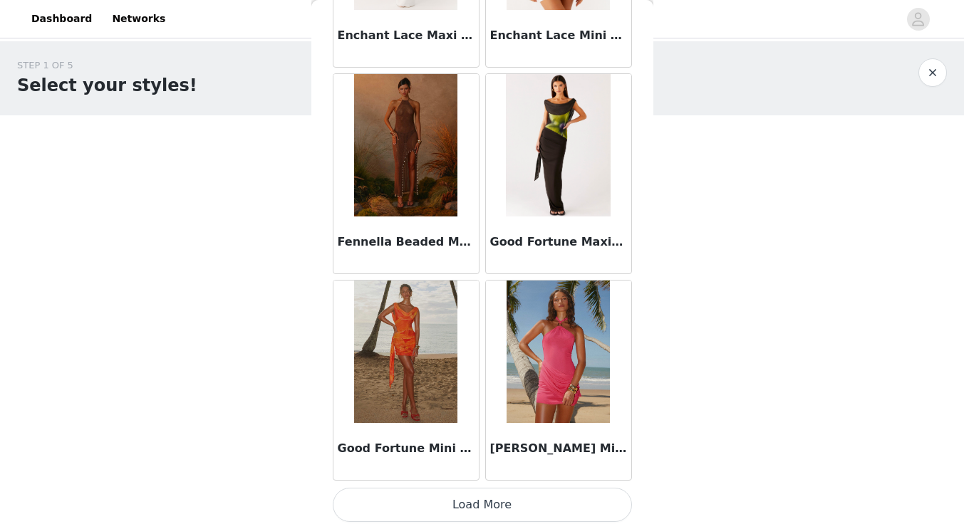
click at [499, 498] on button "Load More" at bounding box center [482, 505] width 299 height 34
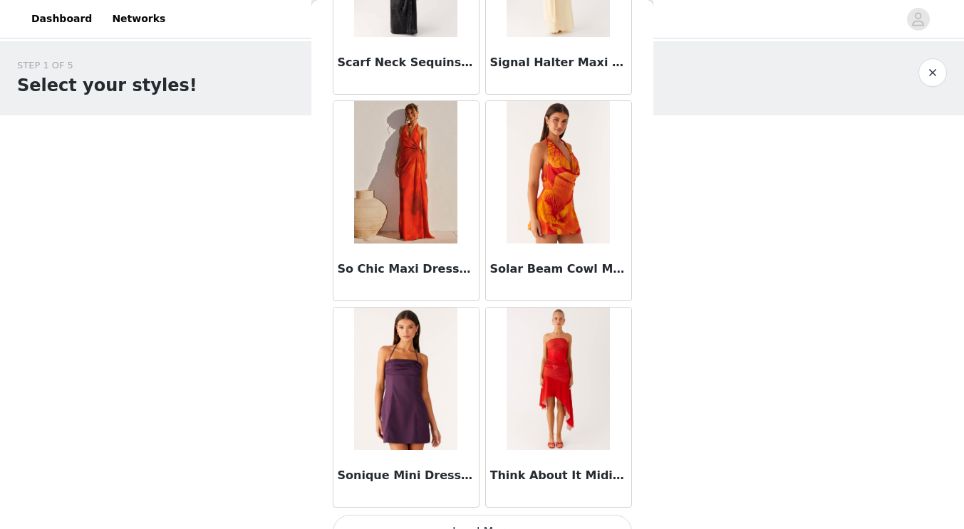
scroll to position [3717, 0]
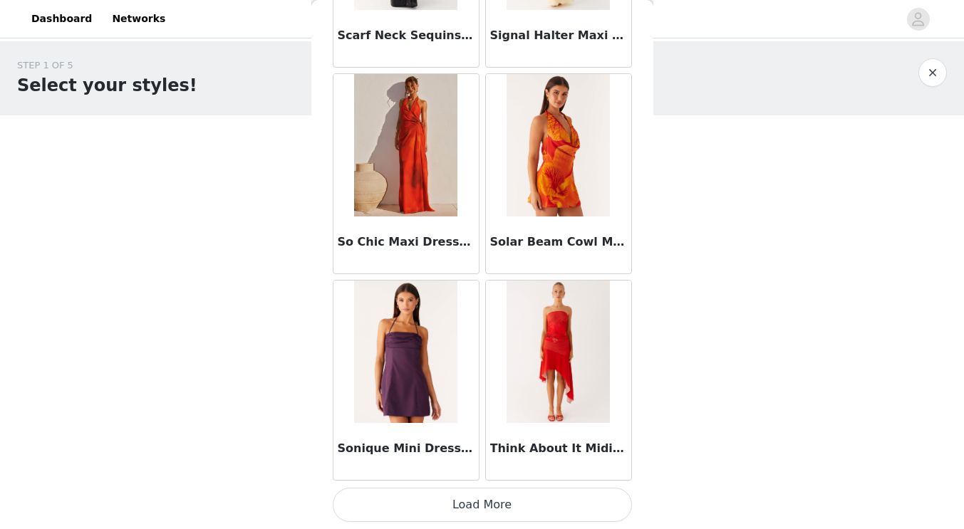
click at [464, 506] on button "Load More" at bounding box center [482, 505] width 299 height 34
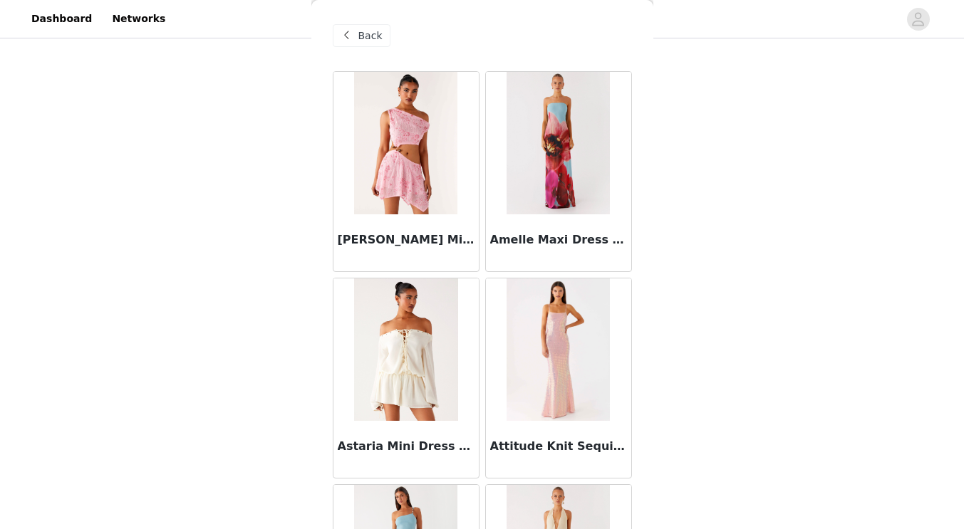
scroll to position [0, 0]
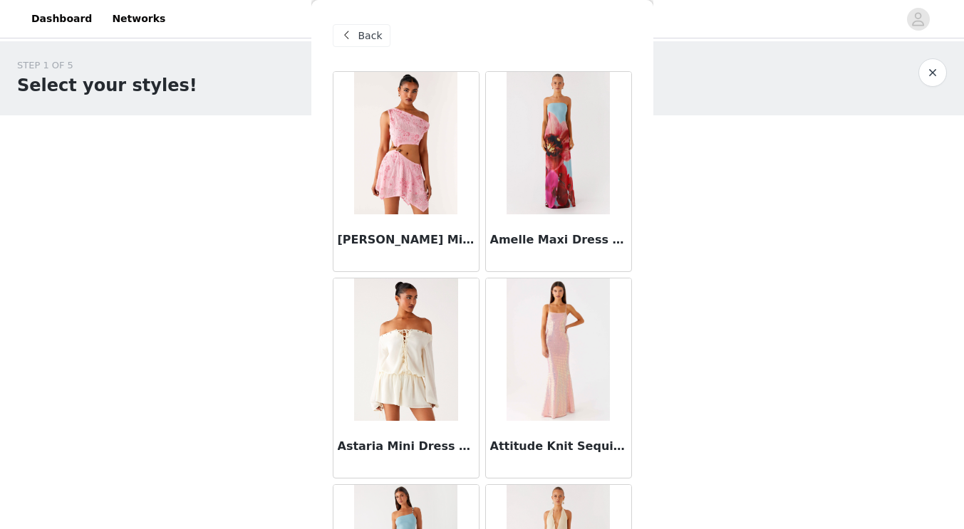
click at [365, 32] on span "Back" at bounding box center [370, 35] width 24 height 15
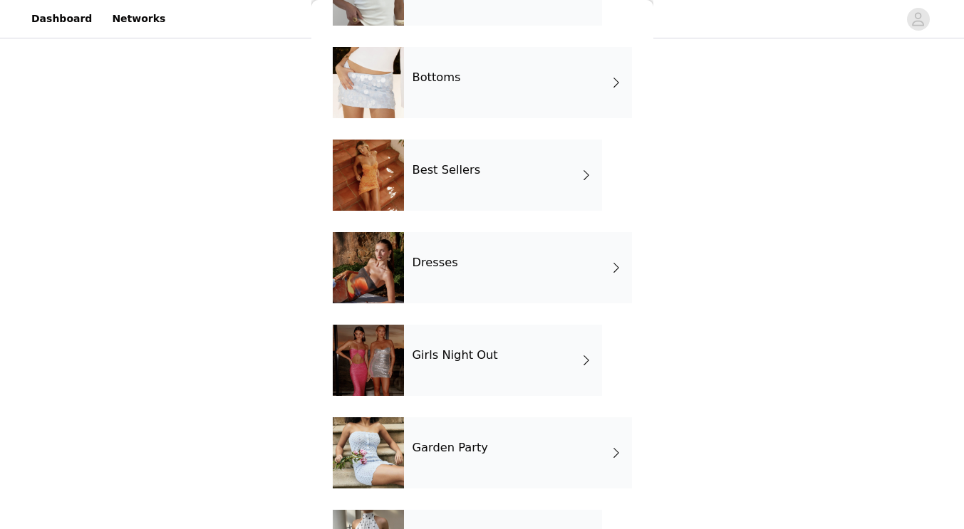
scroll to position [116, 0]
click at [554, 271] on div "Dresses" at bounding box center [518, 268] width 228 height 71
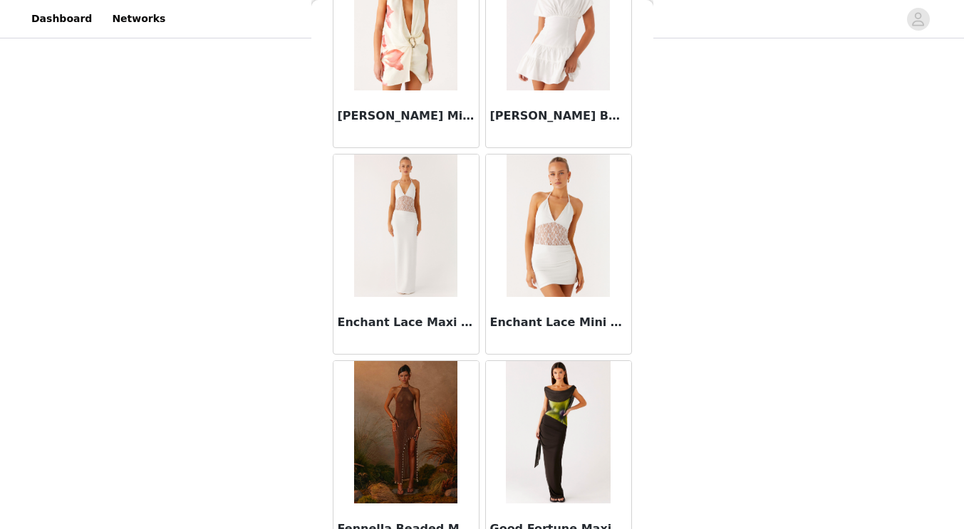
scroll to position [1651, 0]
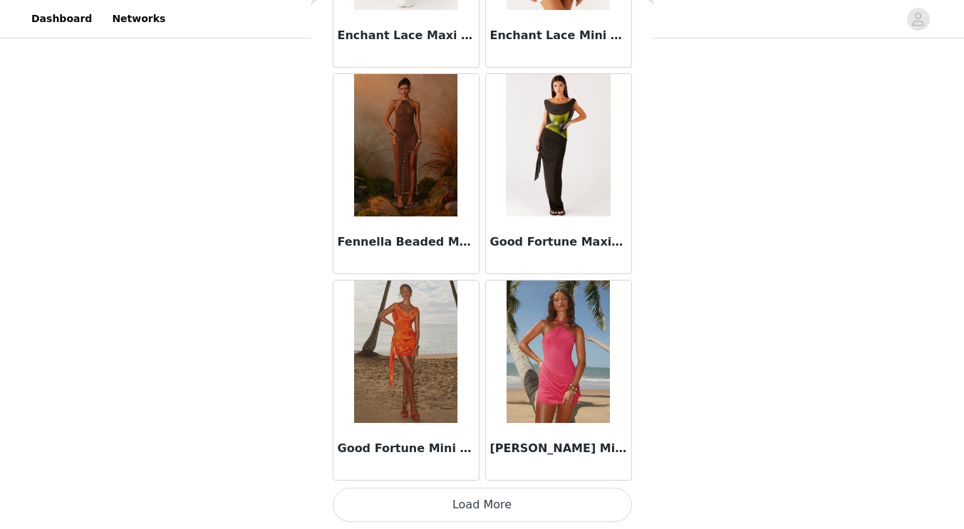
click at [497, 495] on button "Load More" at bounding box center [482, 505] width 299 height 34
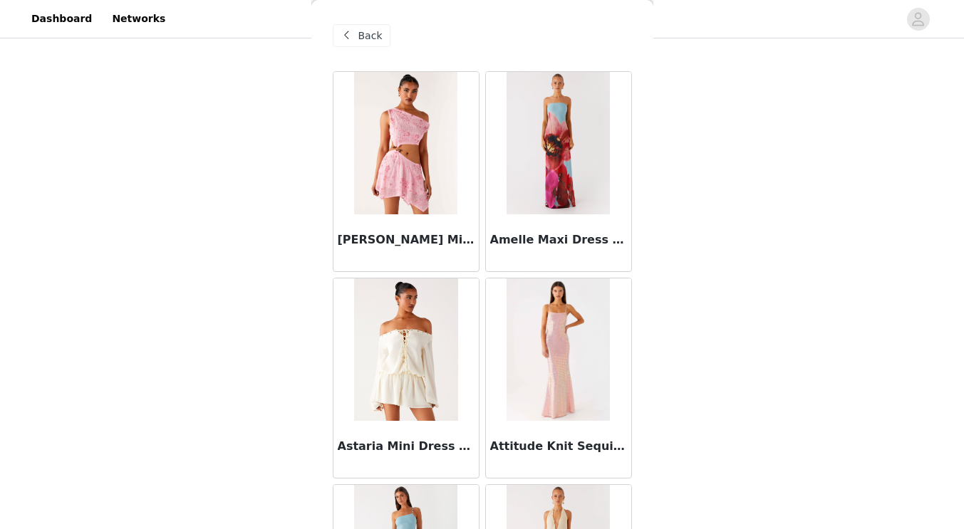
scroll to position [0, 0]
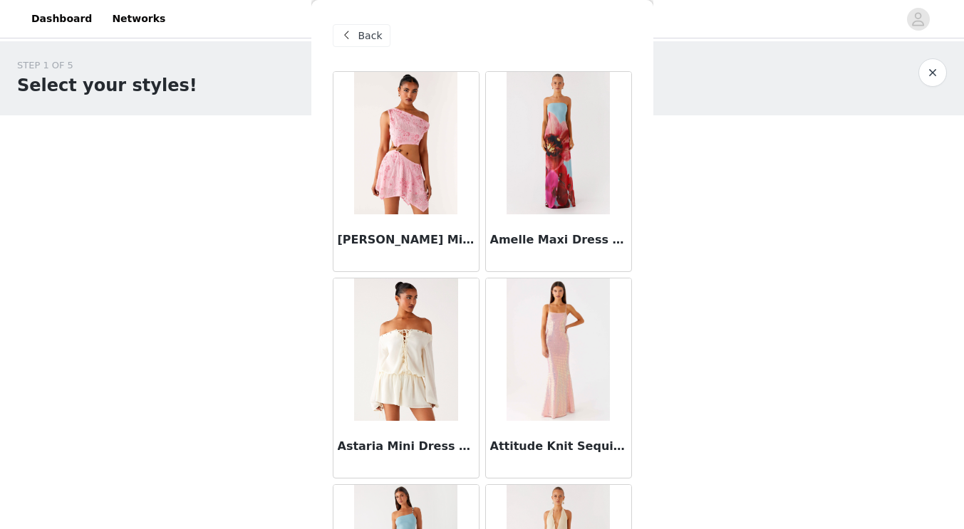
click at [371, 34] on span "Back" at bounding box center [370, 35] width 24 height 15
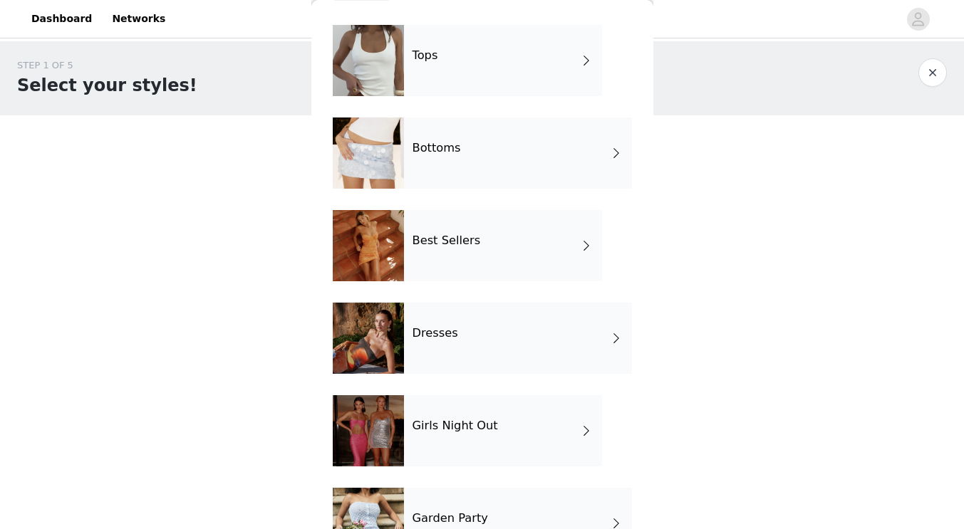
scroll to position [46, 0]
click at [476, 239] on div "Best Sellers" at bounding box center [503, 245] width 198 height 71
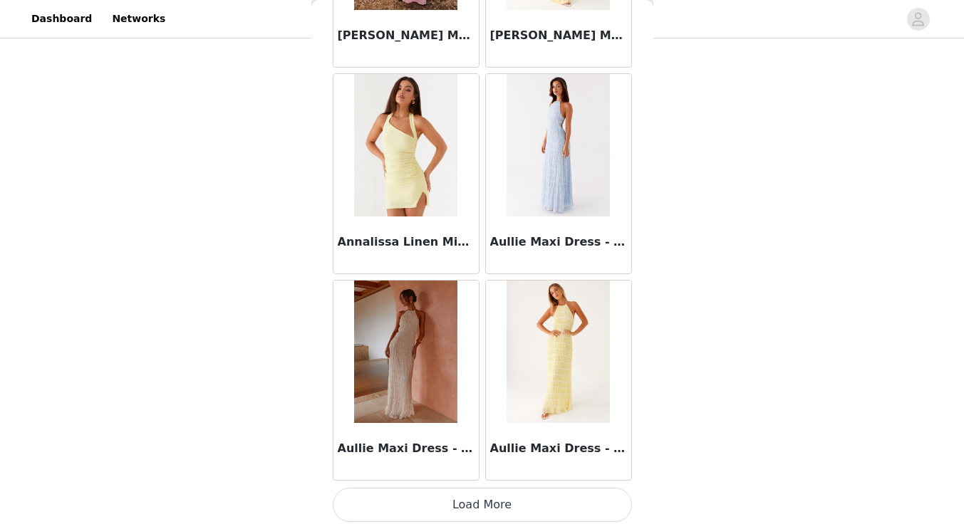
scroll to position [90, 0]
click at [448, 498] on button "Load More" at bounding box center [482, 505] width 299 height 34
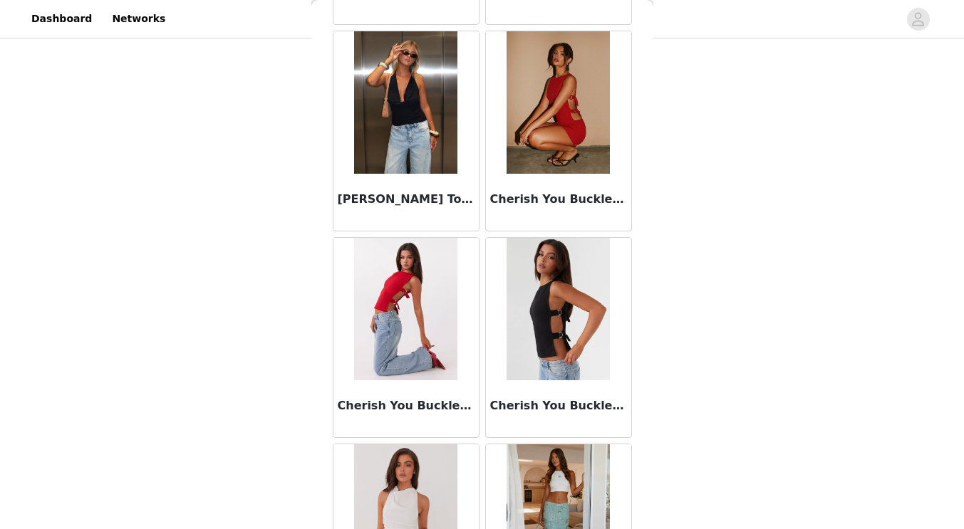
scroll to position [3717, 0]
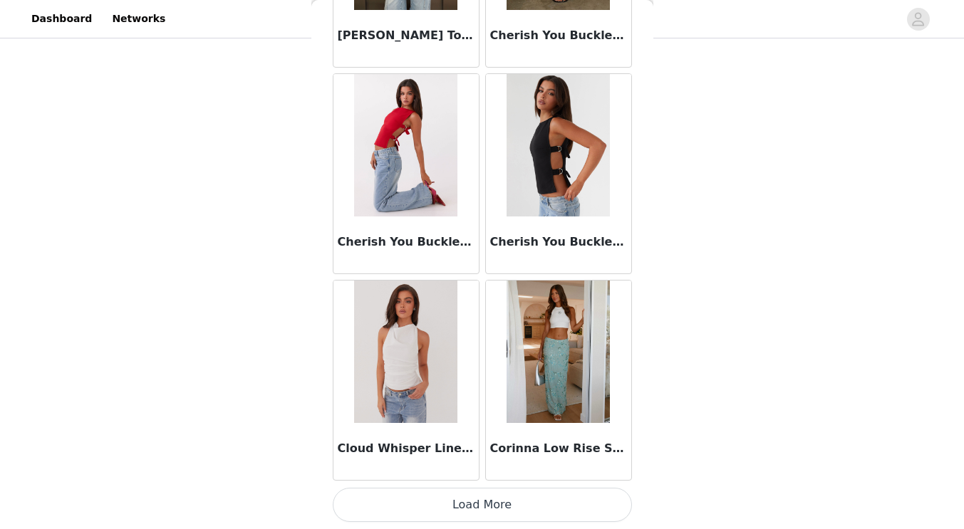
click at [455, 500] on button "Load More" at bounding box center [482, 505] width 299 height 34
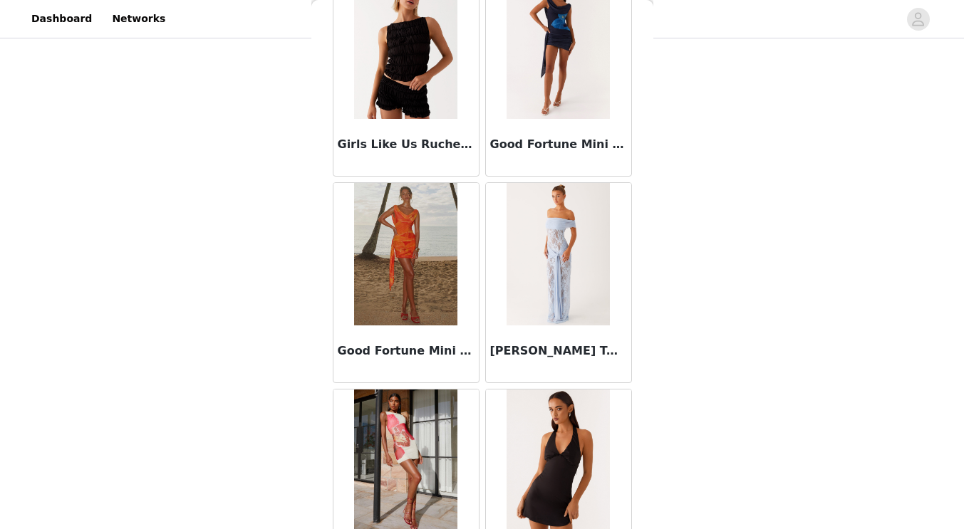
scroll to position [5783, 0]
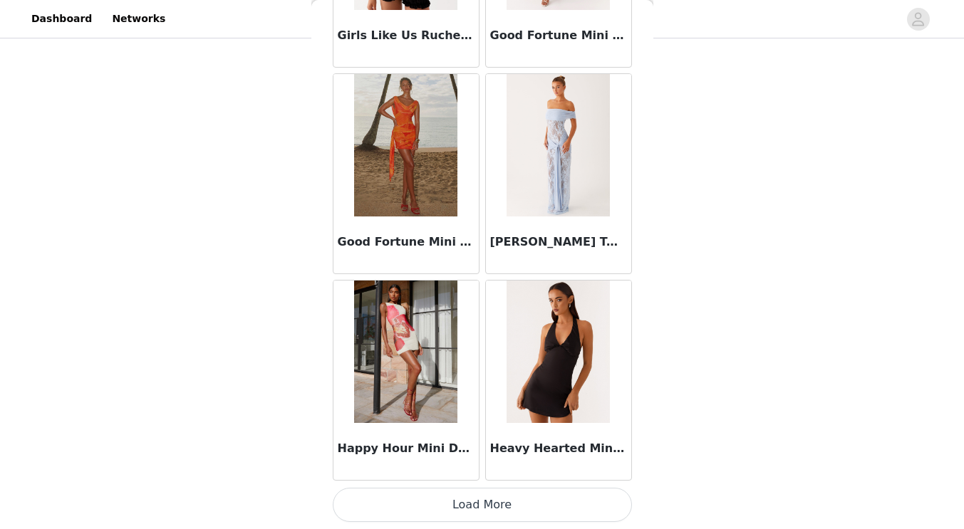
click at [469, 498] on button "Load More" at bounding box center [482, 505] width 299 height 34
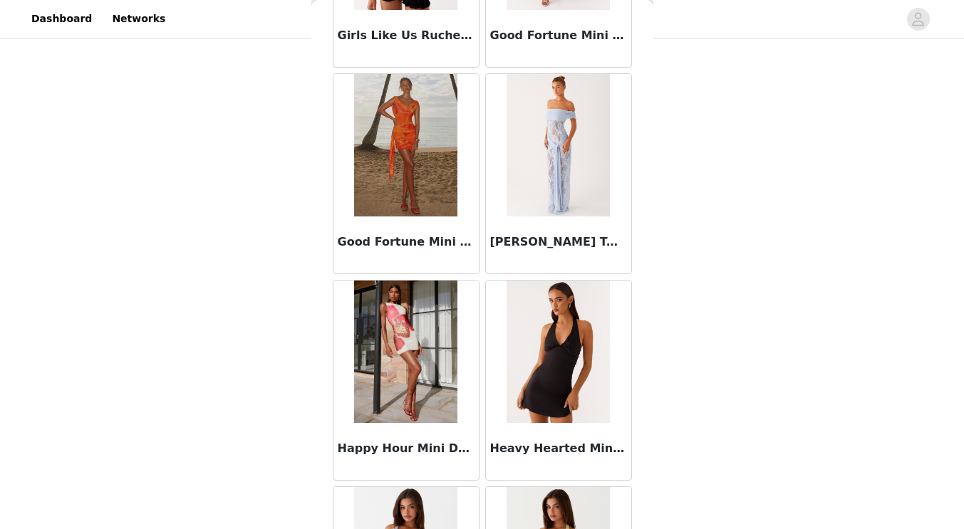
click at [507, 338] on img at bounding box center [558, 352] width 103 height 142
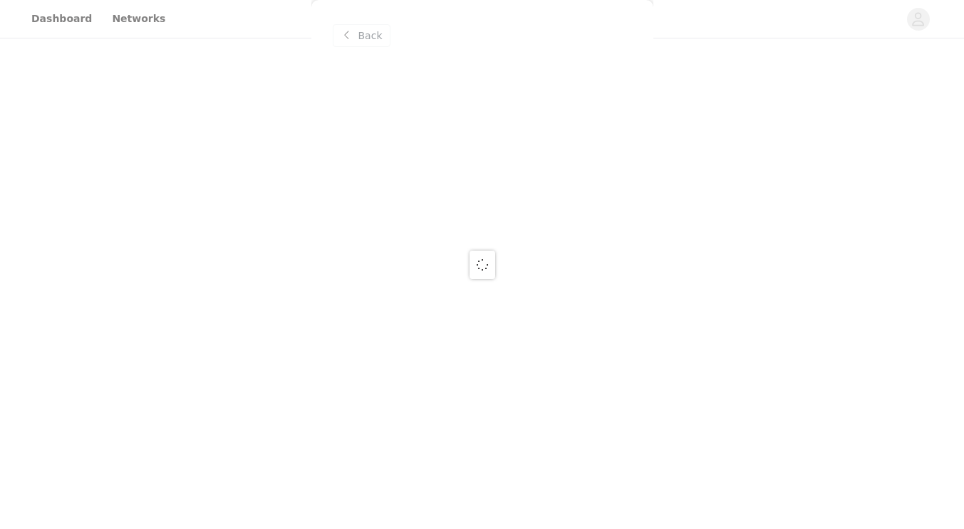
scroll to position [0, 0]
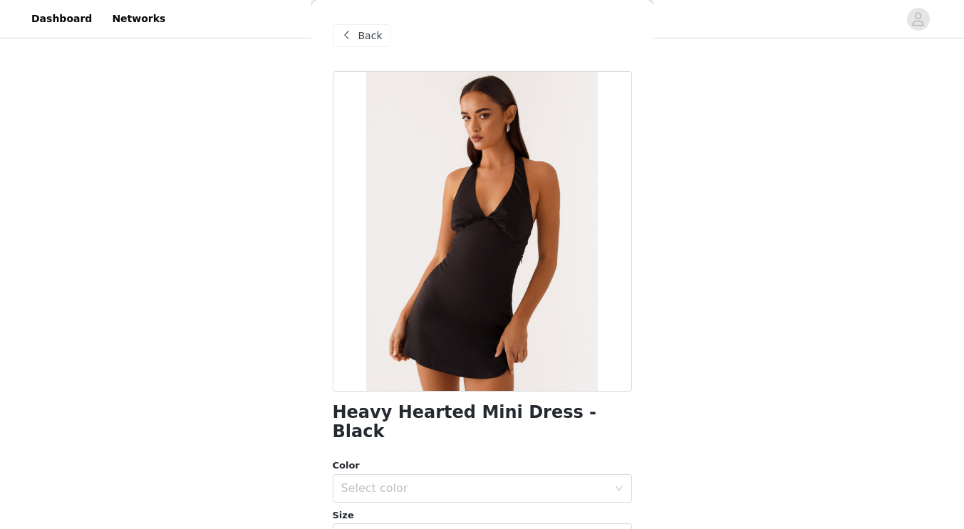
click at [359, 25] on div "Back" at bounding box center [362, 35] width 58 height 23
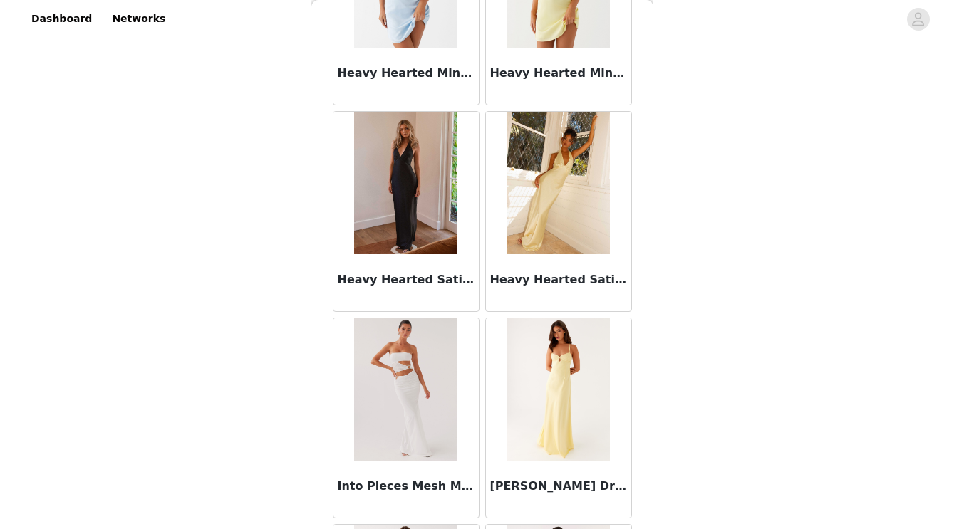
scroll to position [6382, 0]
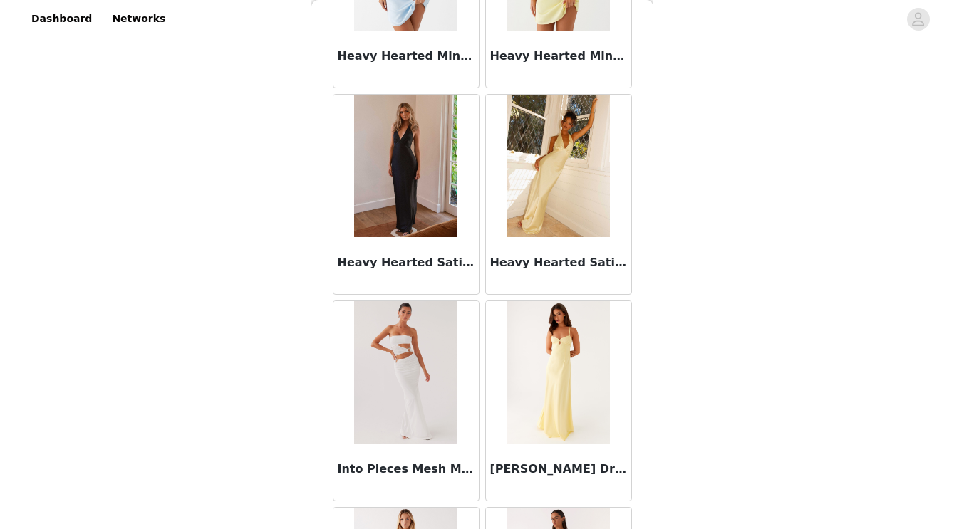
click at [419, 226] on img at bounding box center [405, 166] width 103 height 142
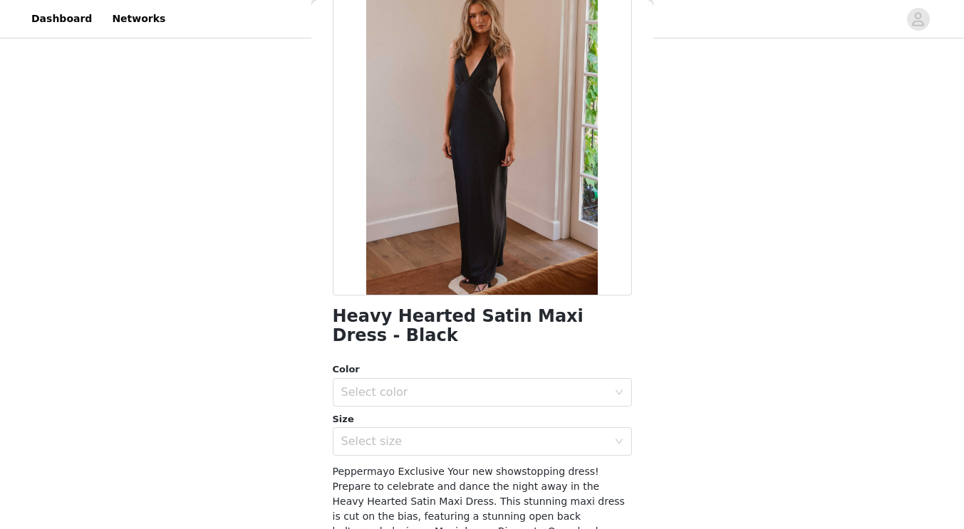
scroll to position [93, 0]
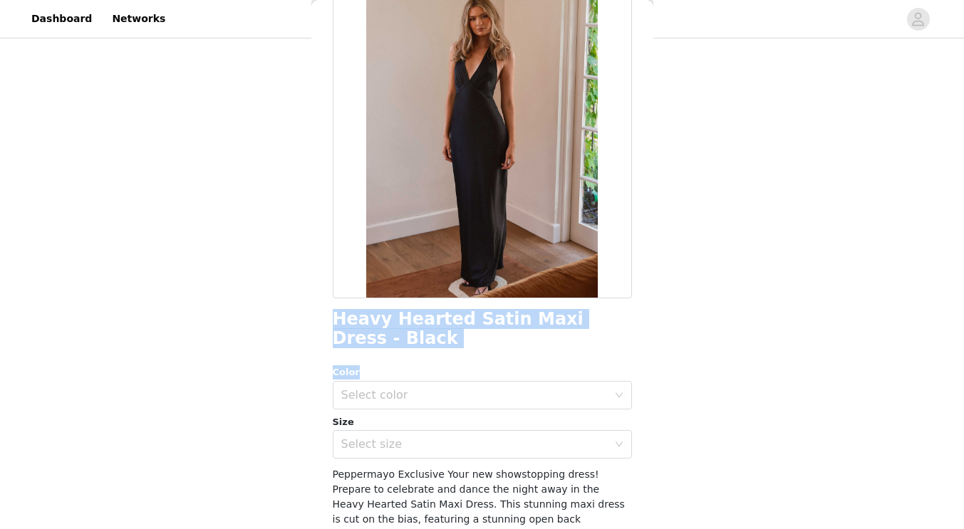
drag, startPoint x: 393, startPoint y: 348, endPoint x: 324, endPoint y: 313, distance: 77.4
click at [324, 313] on div "Back Heavy Hearted Satin Maxi Dress - Black Color Select color Size Select size…" at bounding box center [482, 264] width 342 height 529
drag, startPoint x: 341, startPoint y: 316, endPoint x: 267, endPoint y: 327, distance: 75.0
click at [267, 327] on div "STEP 1 OF 5 Select your styles! Please note that the sizes are in EU Sizes 2/3 …" at bounding box center [482, 188] width 964 height 478
drag, startPoint x: 380, startPoint y: 336, endPoint x: 321, endPoint y: 318, distance: 62.0
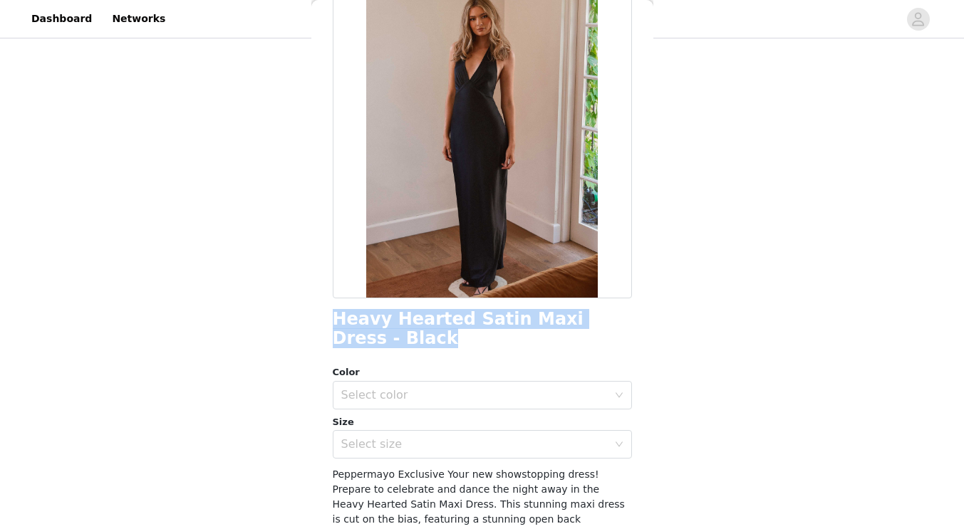
click at [321, 318] on div "Back Heavy Hearted Satin Maxi Dress - Black Color Select color Size Select size…" at bounding box center [482, 264] width 342 height 529
copy h1 "Heavy Hearted Satin Maxi Dress - Black"
